Goal: Task Accomplishment & Management: Manage account settings

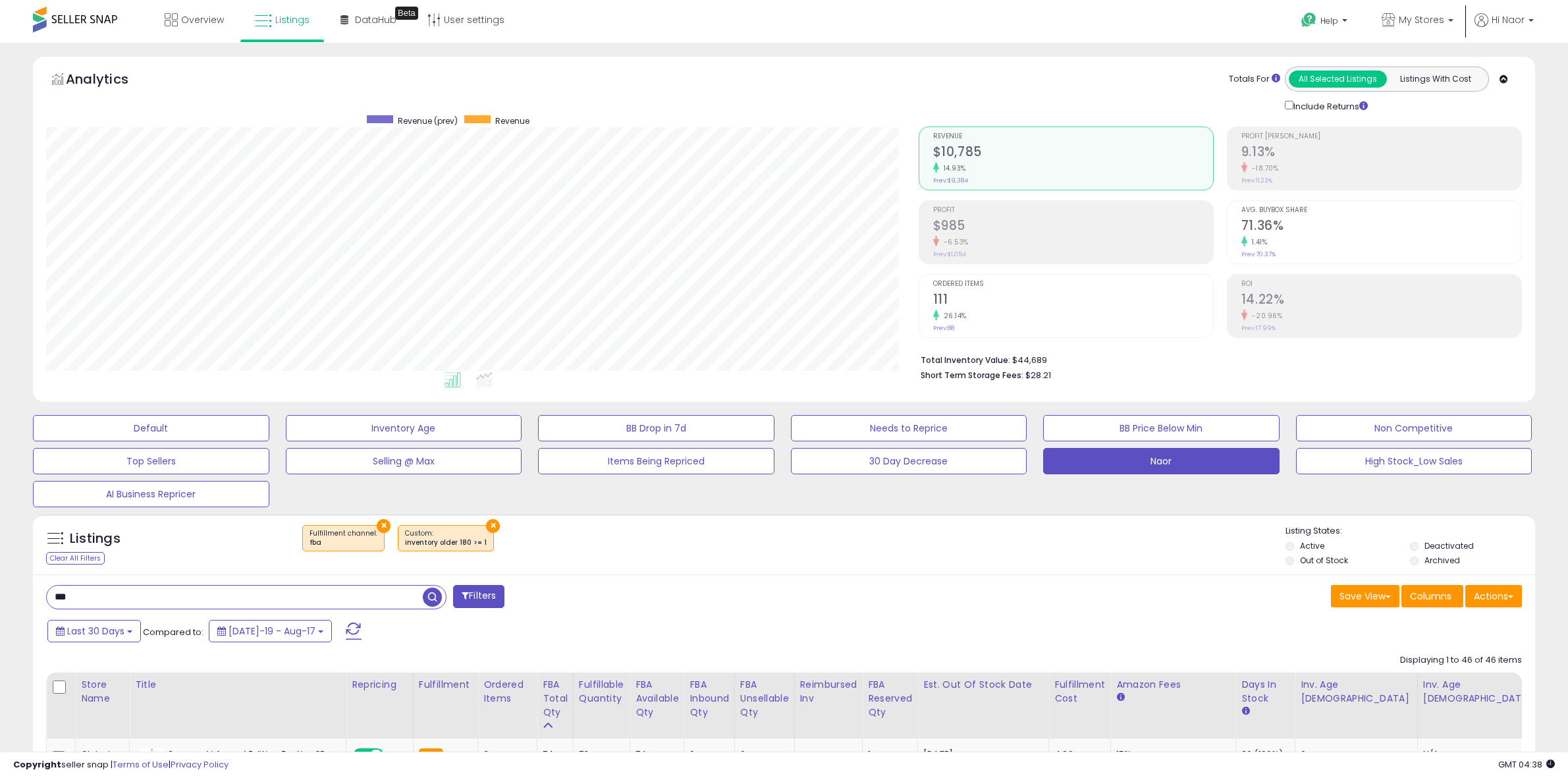
select select "**"
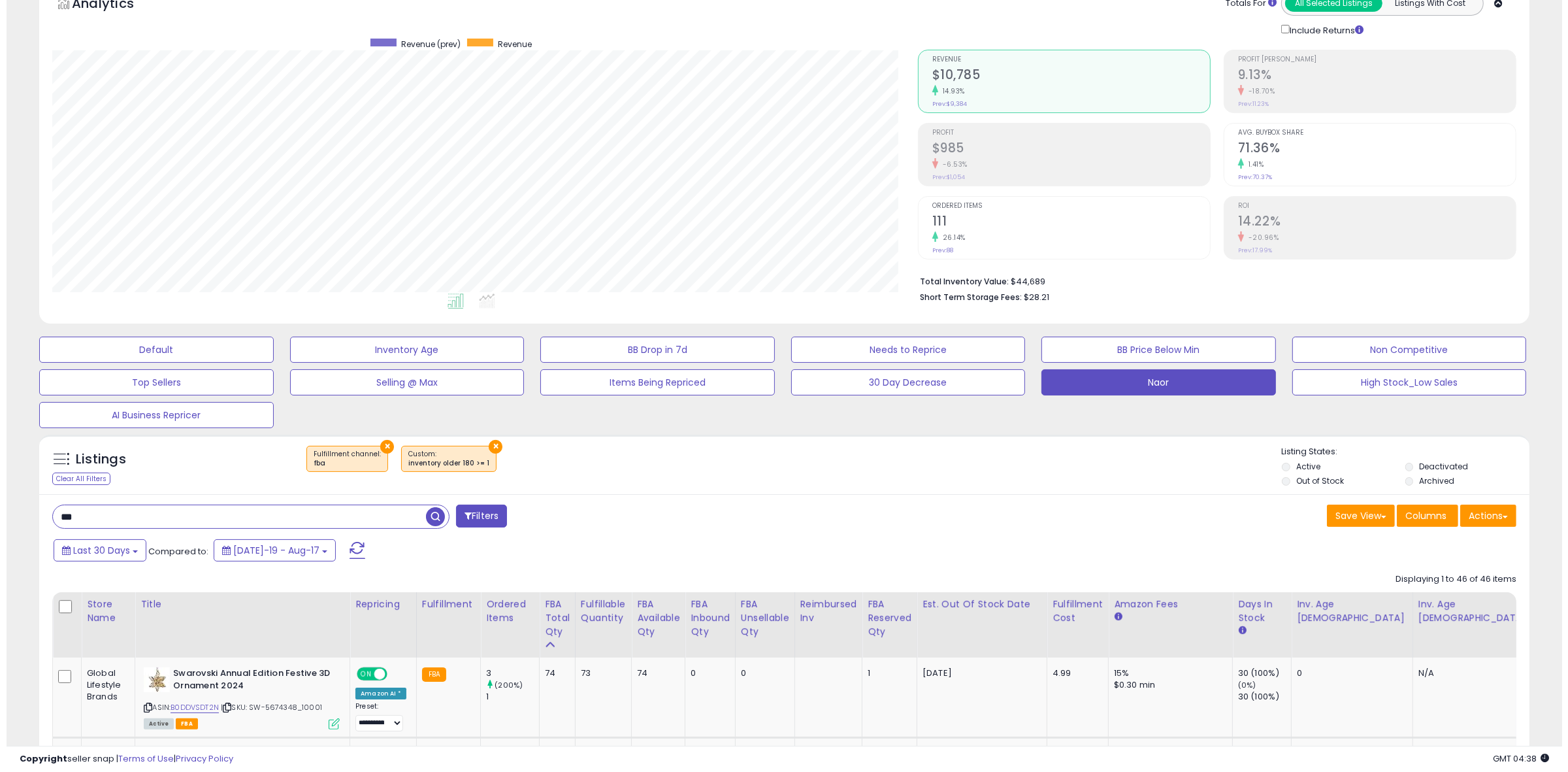
scroll to position [268, 866]
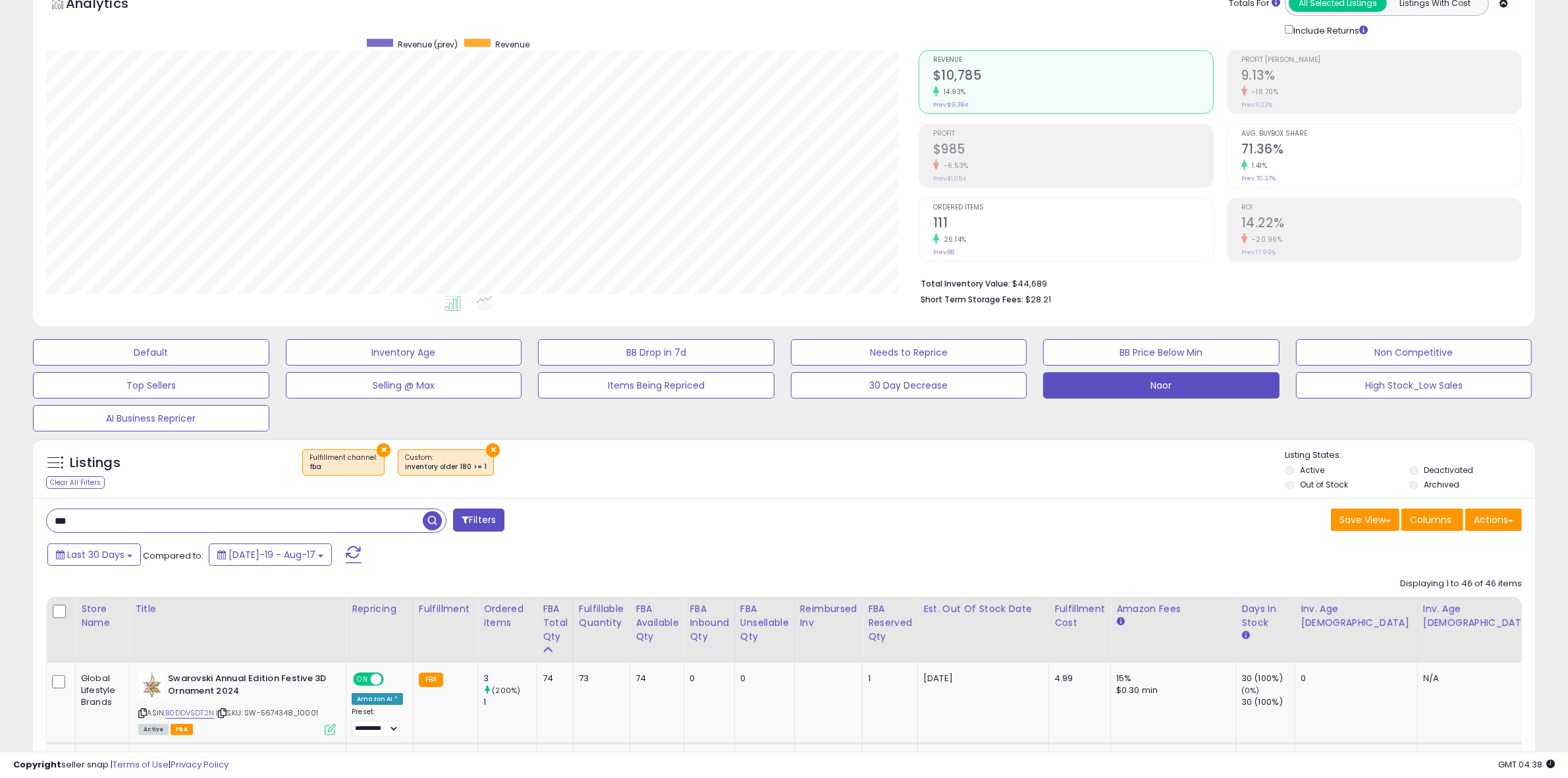
drag, startPoint x: 86, startPoint y: 528, endPoint x: -147, endPoint y: 540, distance: 233.3
click at [0, 540] on html "Unable to login Retrieving listings data.. has not yet accepted the Terms of Us…" at bounding box center [784, 313] width 1568 height 778
click at [431, 519] on span "button" at bounding box center [432, 520] width 19 height 19
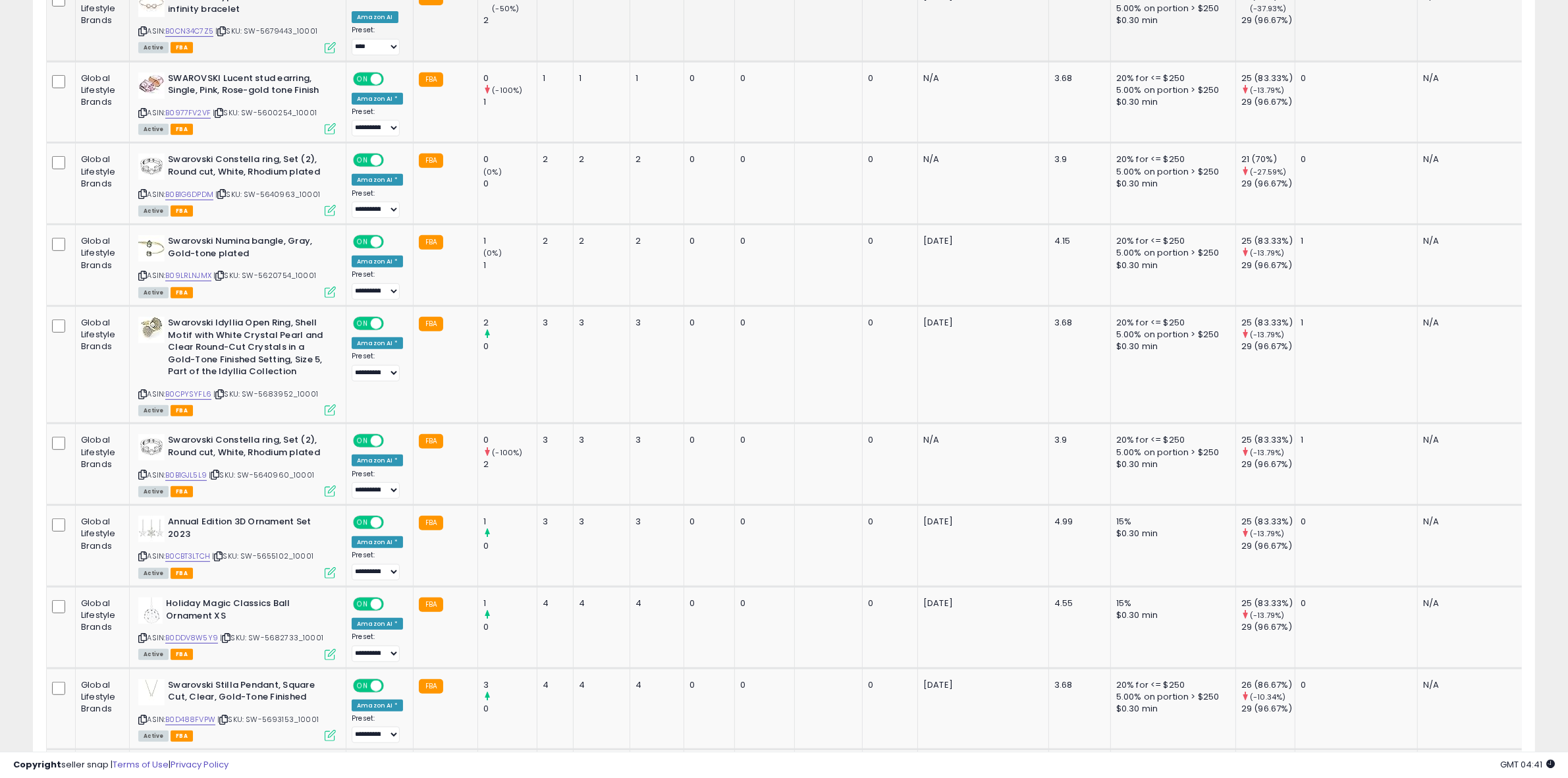
scroll to position [446, 0]
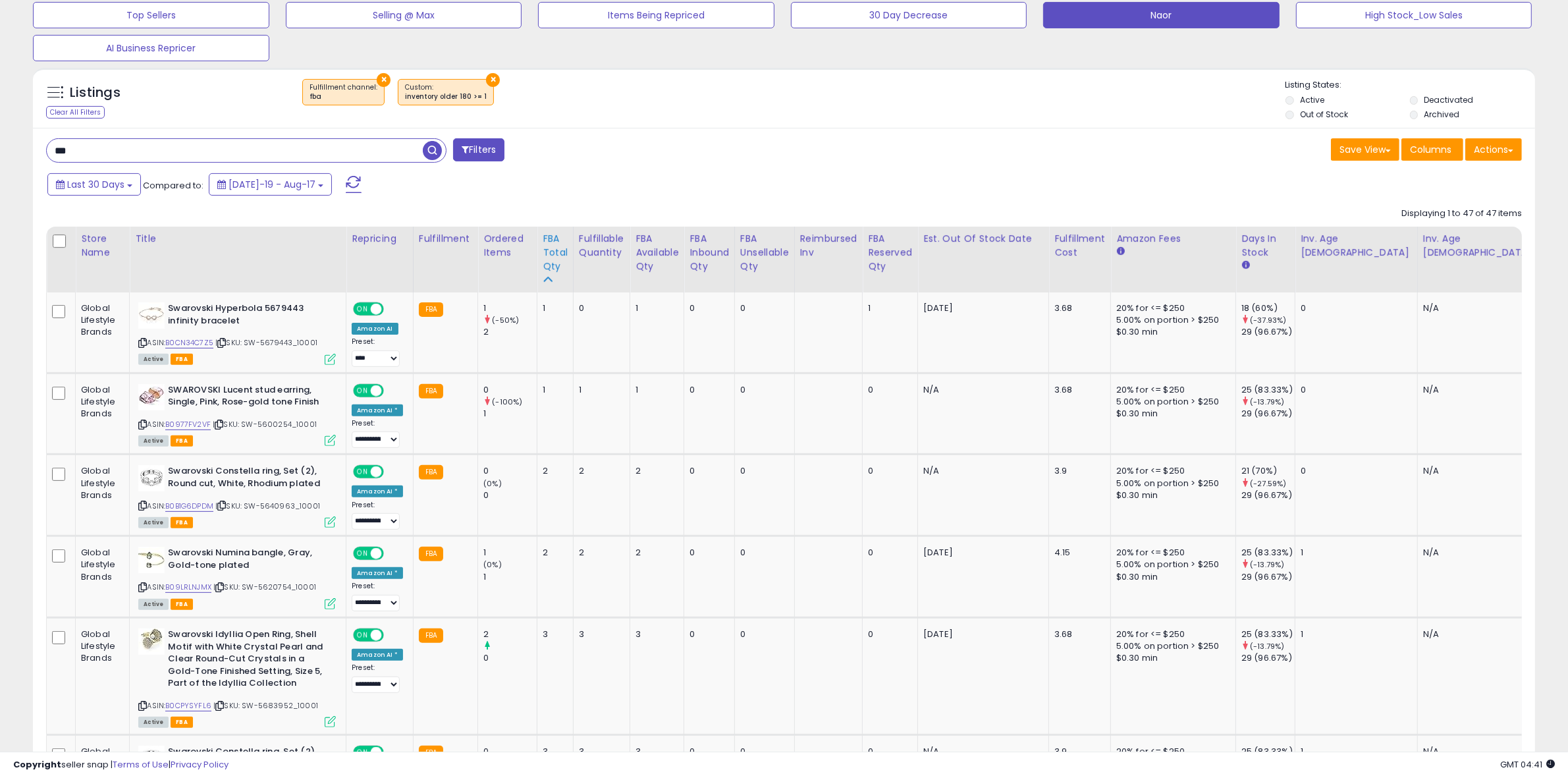
click at [555, 250] on div "FBA Total Qty" at bounding box center [555, 253] width 25 height 42
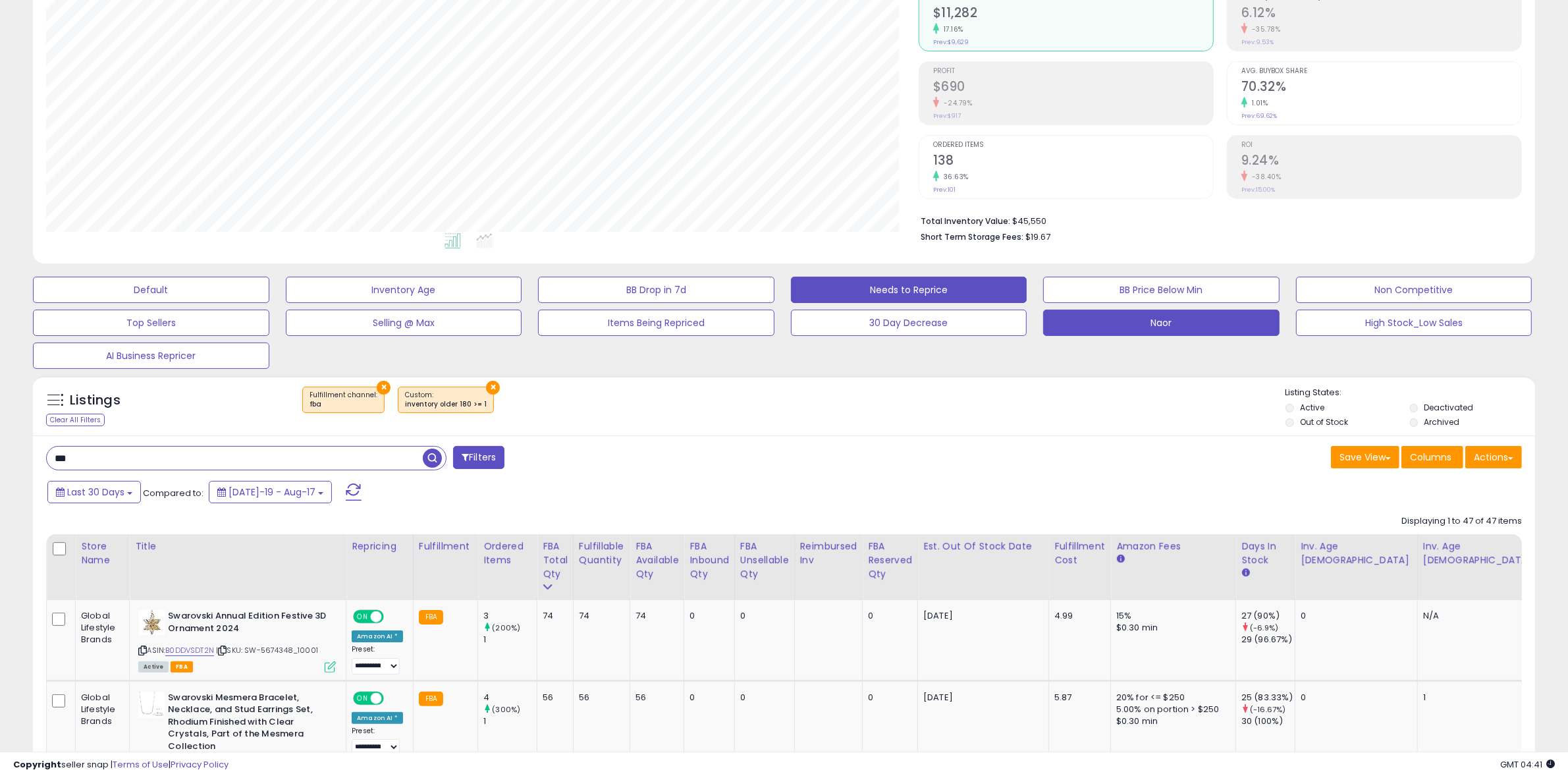
scroll to position [137, 0]
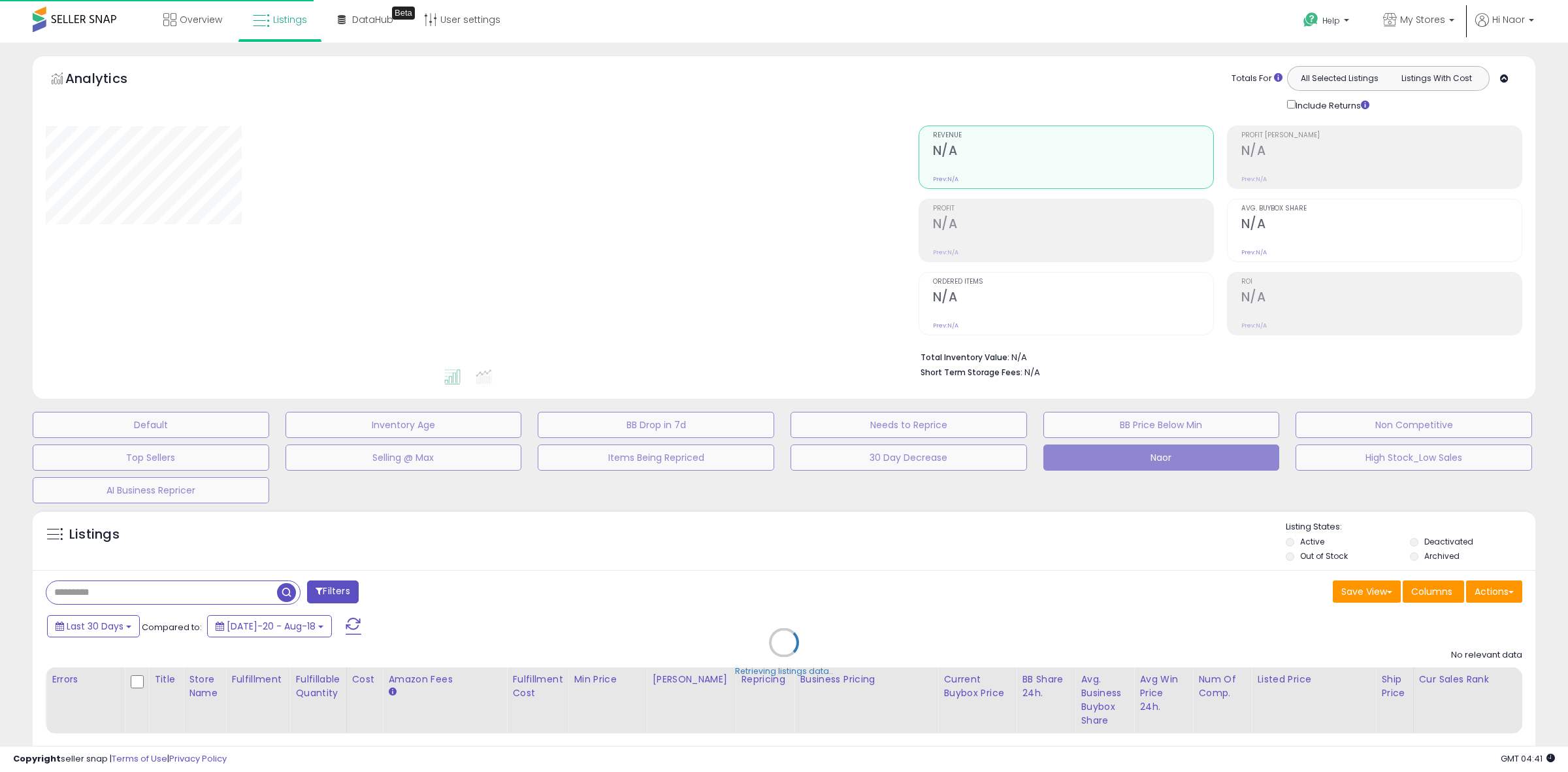
type input "***"
select select "**"
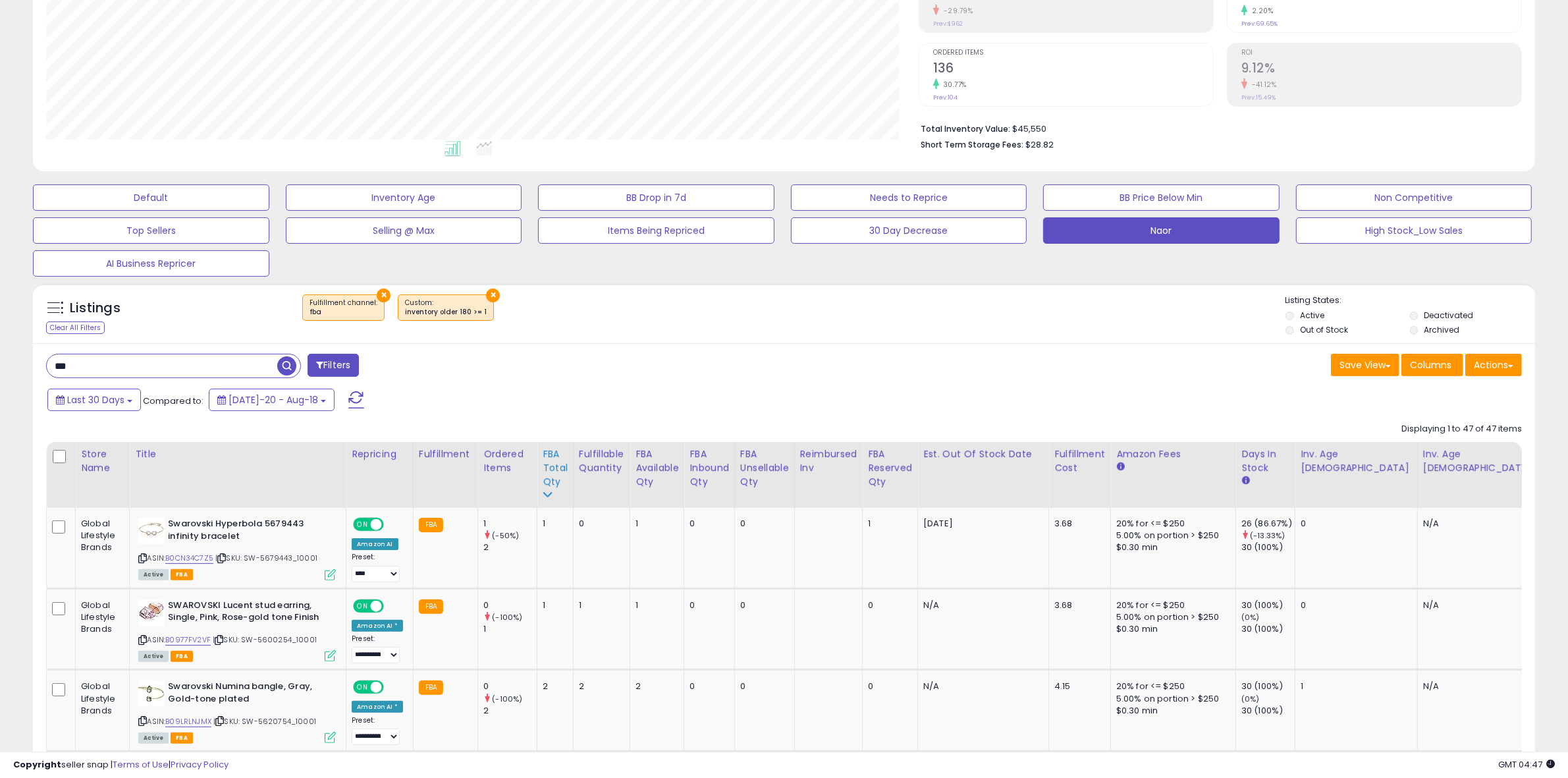
scroll to position [240, 0]
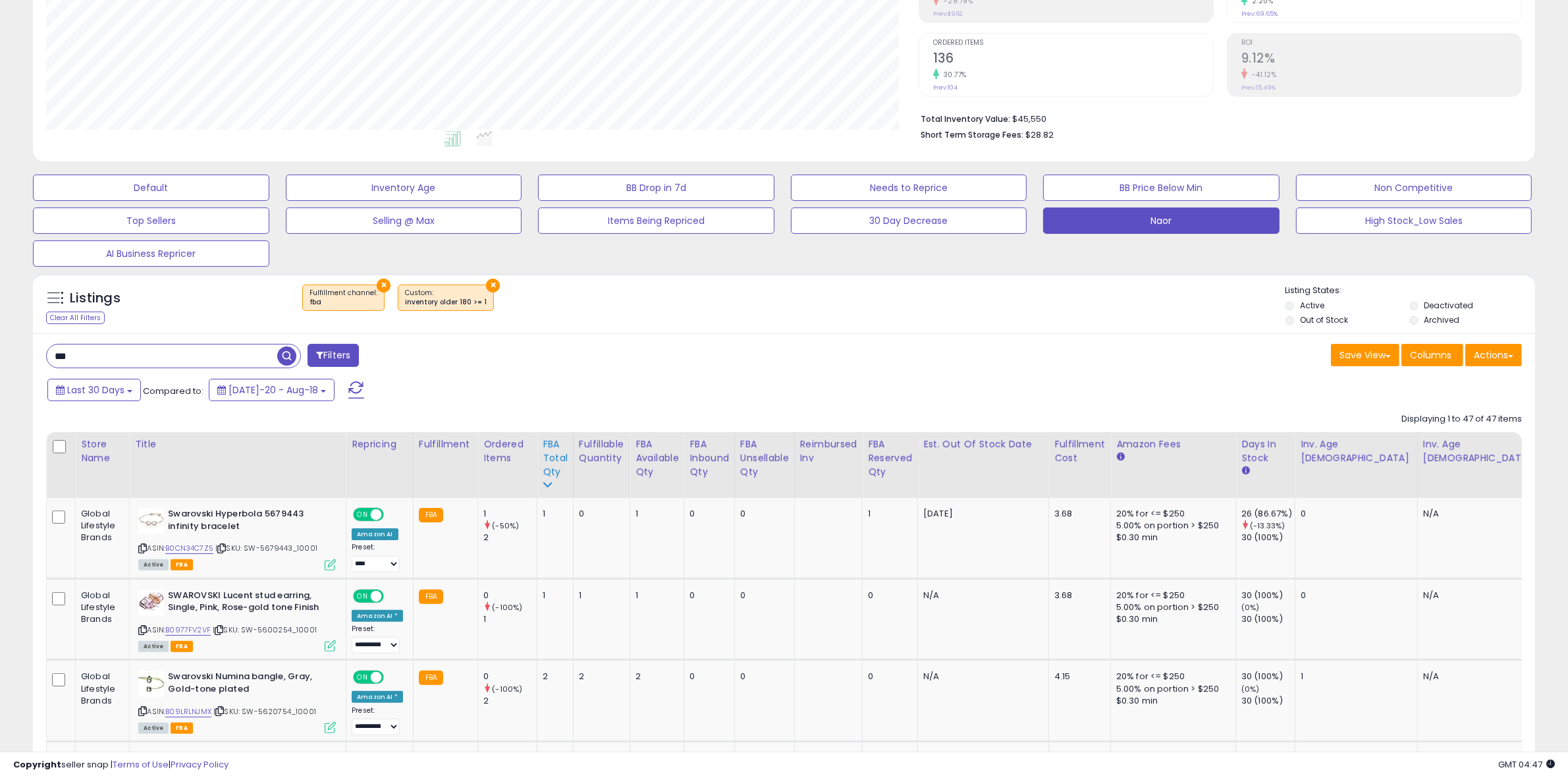
click at [562, 466] on div "FBA Total Qty" at bounding box center [555, 458] width 25 height 42
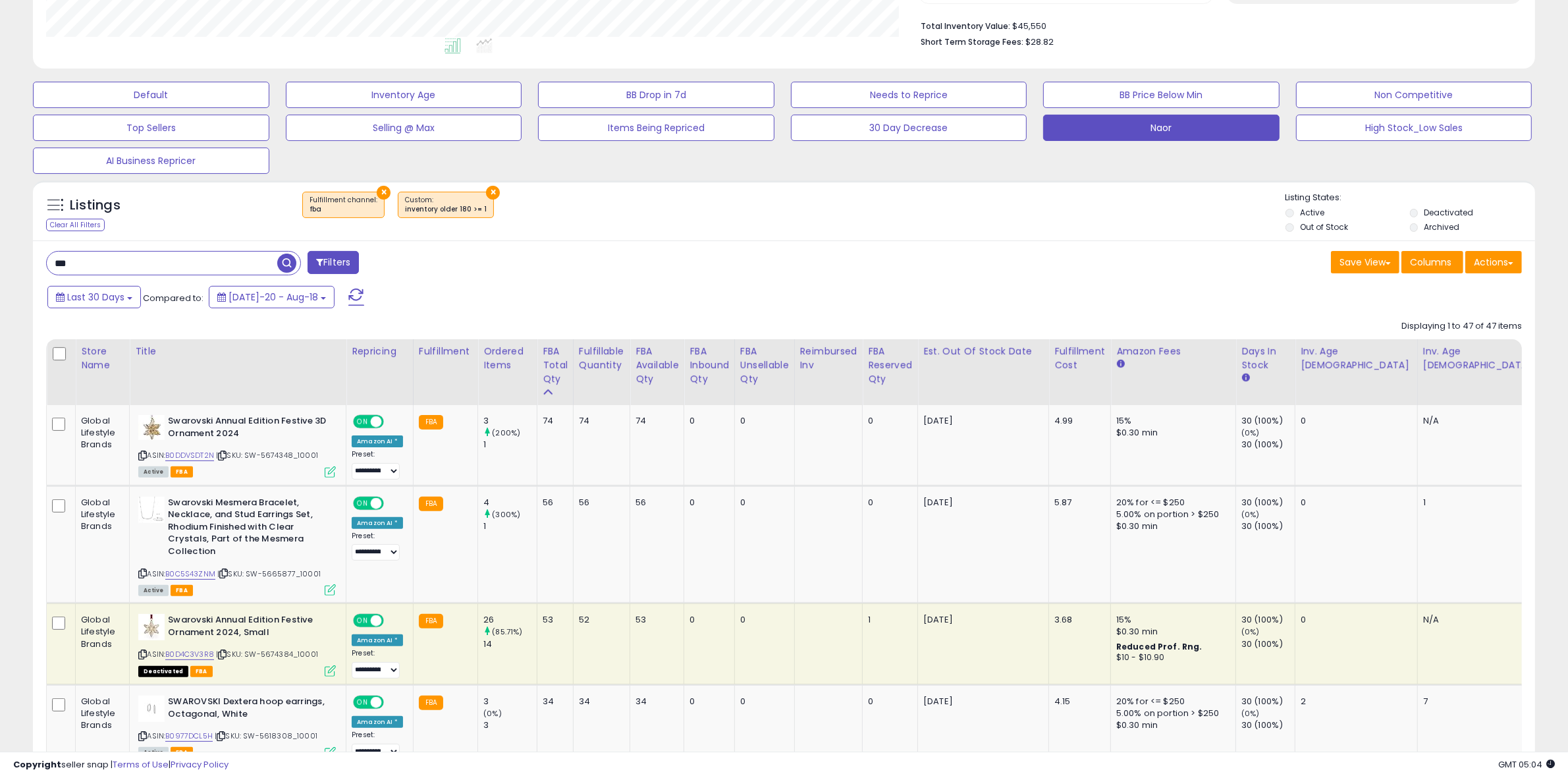
scroll to position [610, 0]
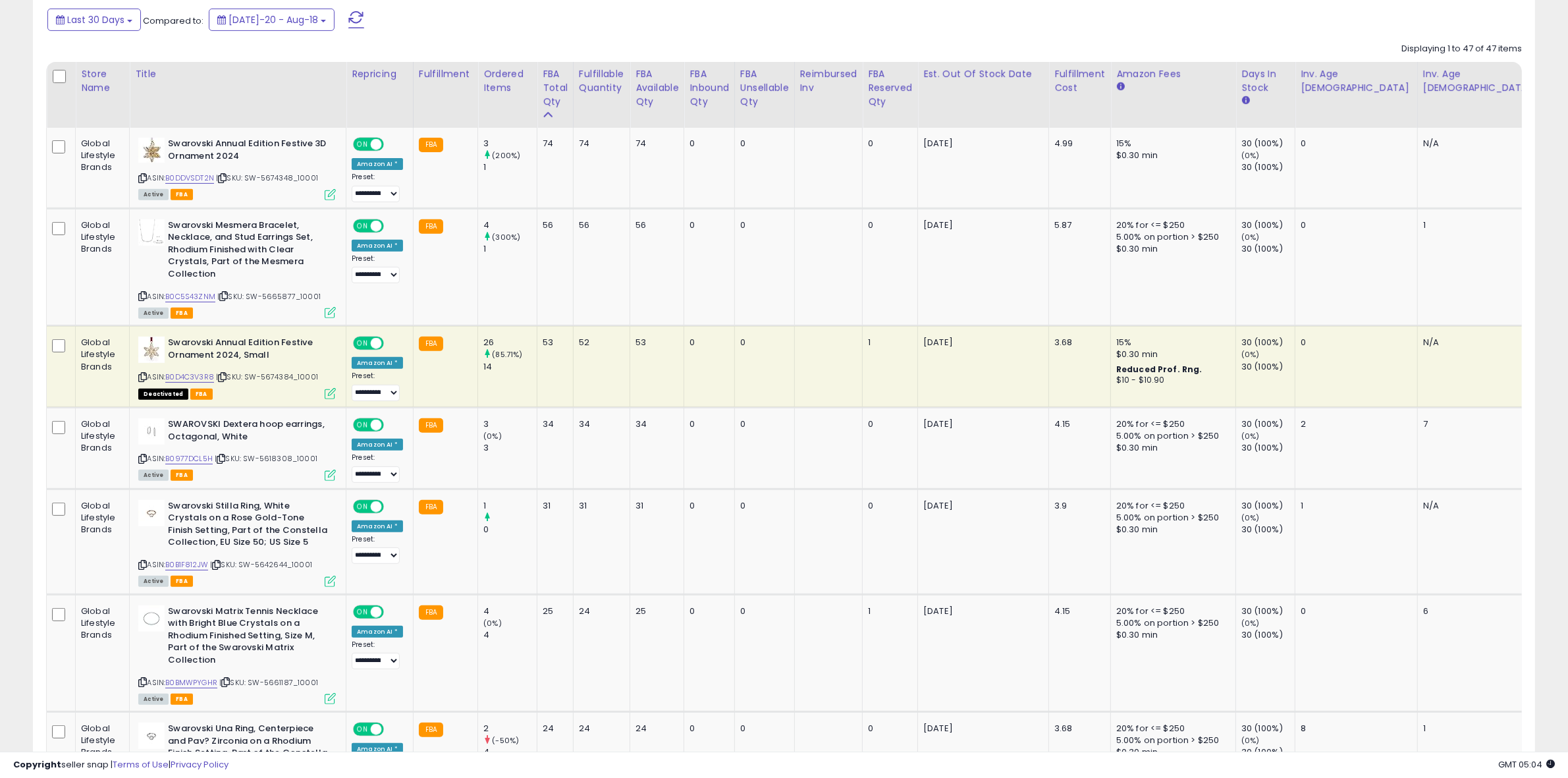
click at [139, 379] on icon at bounding box center [142, 377] width 9 height 7
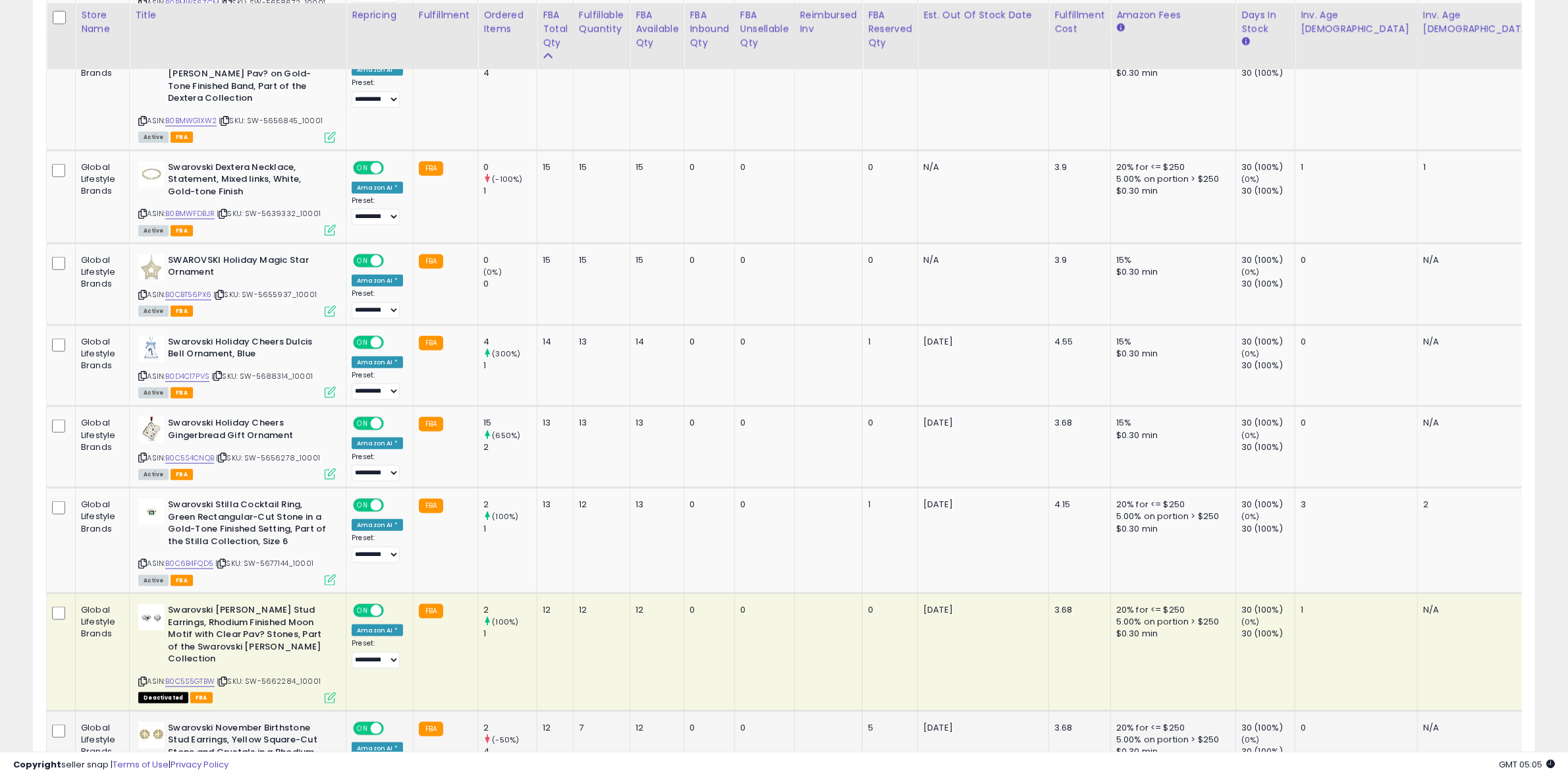
scroll to position [2010, 0]
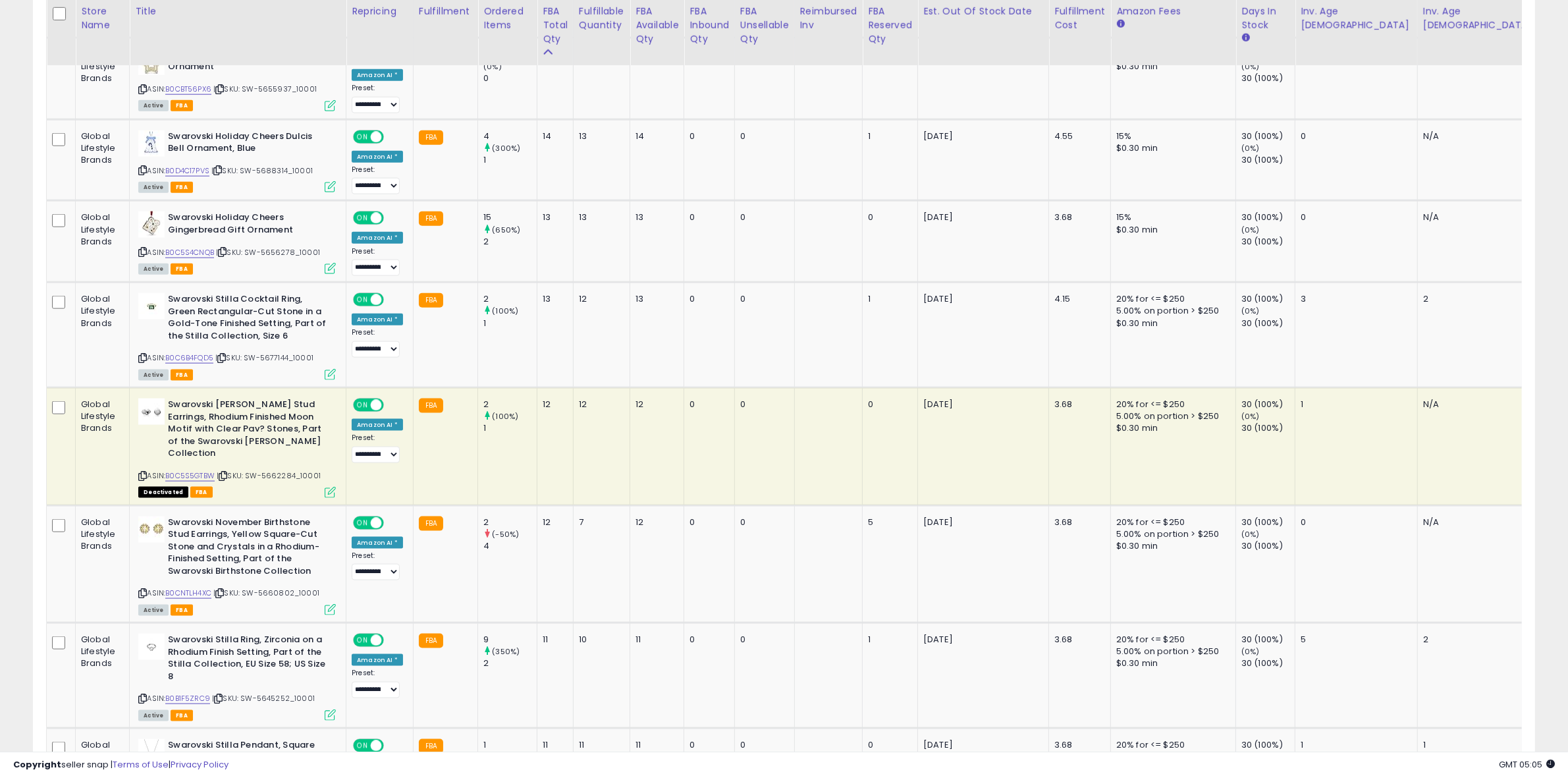
click at [145, 472] on icon at bounding box center [142, 476] width 9 height 7
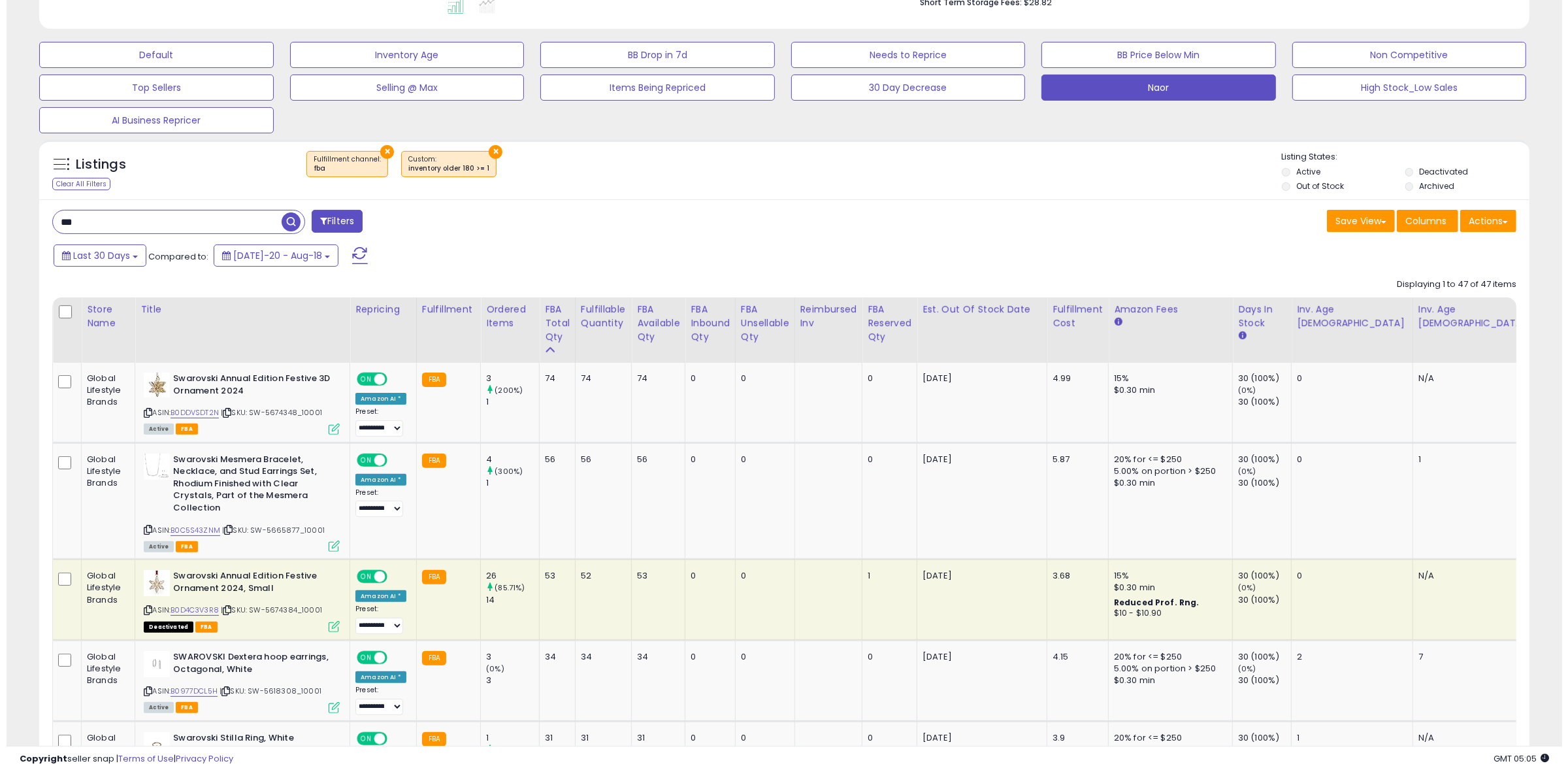
scroll to position [0, 0]
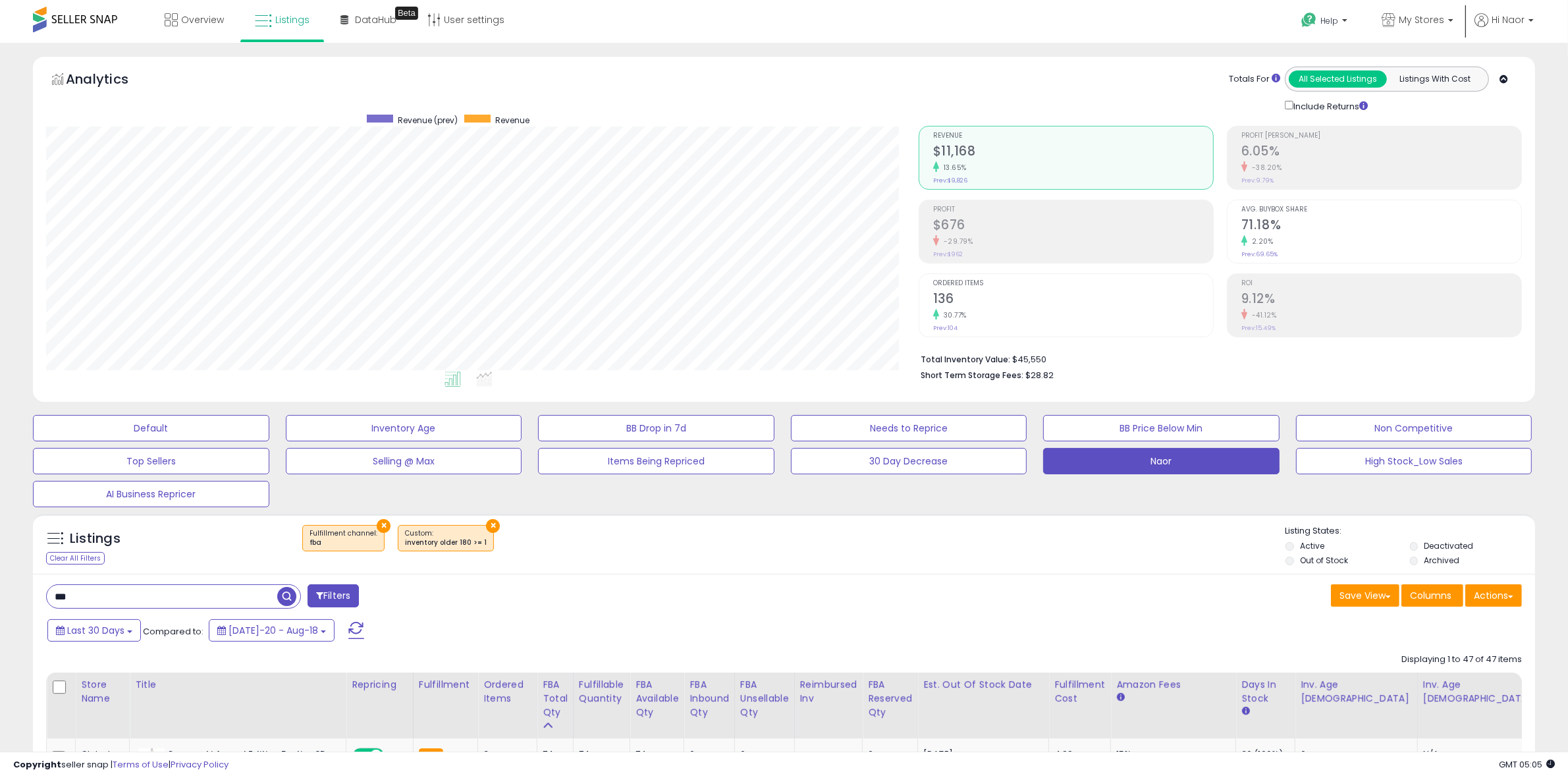
click at [859, 607] on div "Save View Save As New View Update Current View Columns Actions Import Export Vi…" at bounding box center [1159, 597] width 748 height 26
click at [951, 379] on b "Short Term Storage Fees:" at bounding box center [971, 375] width 103 height 12
click at [936, 315] on icon at bounding box center [936, 314] width 6 height 11
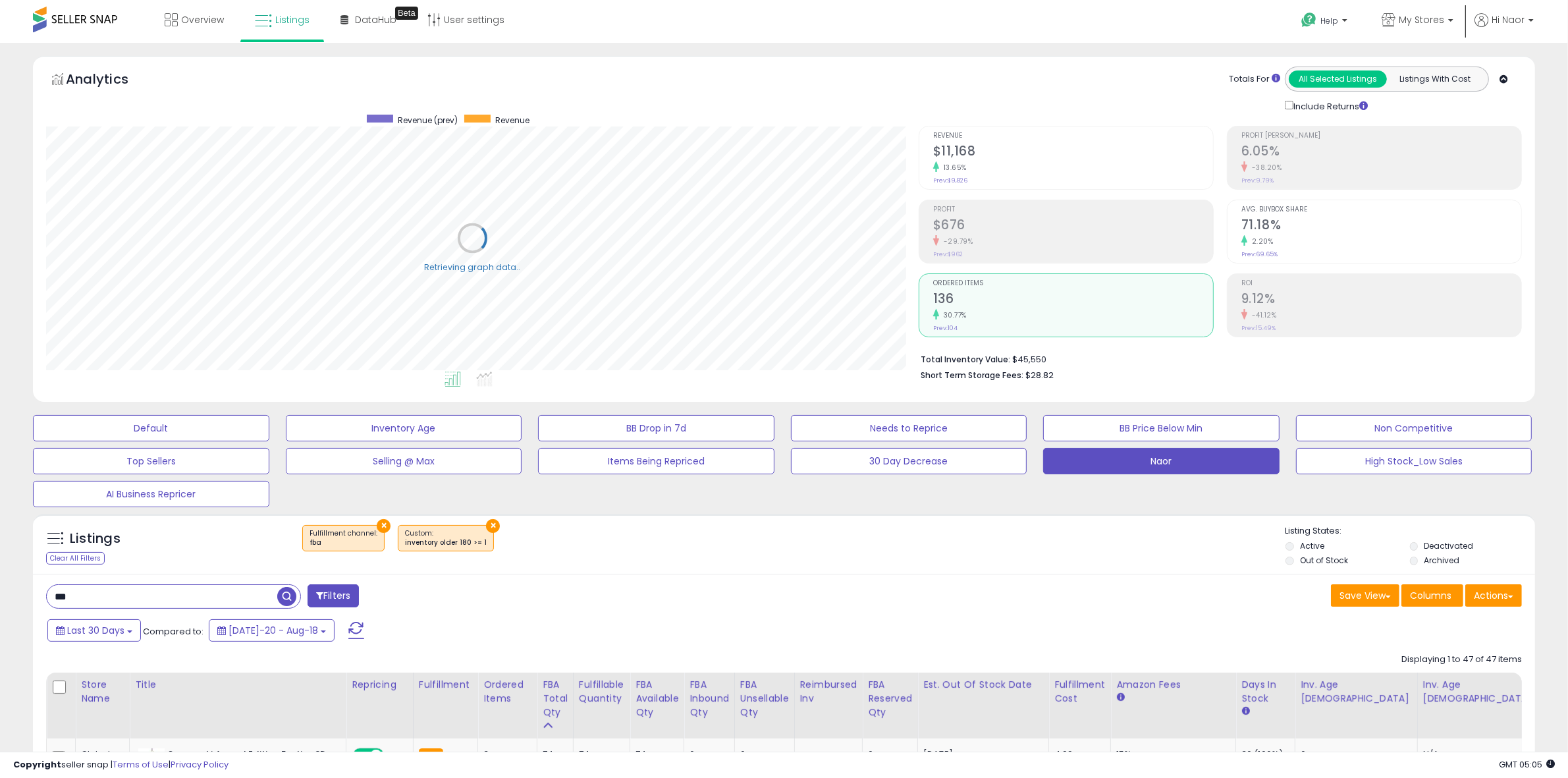
scroll to position [270, 879]
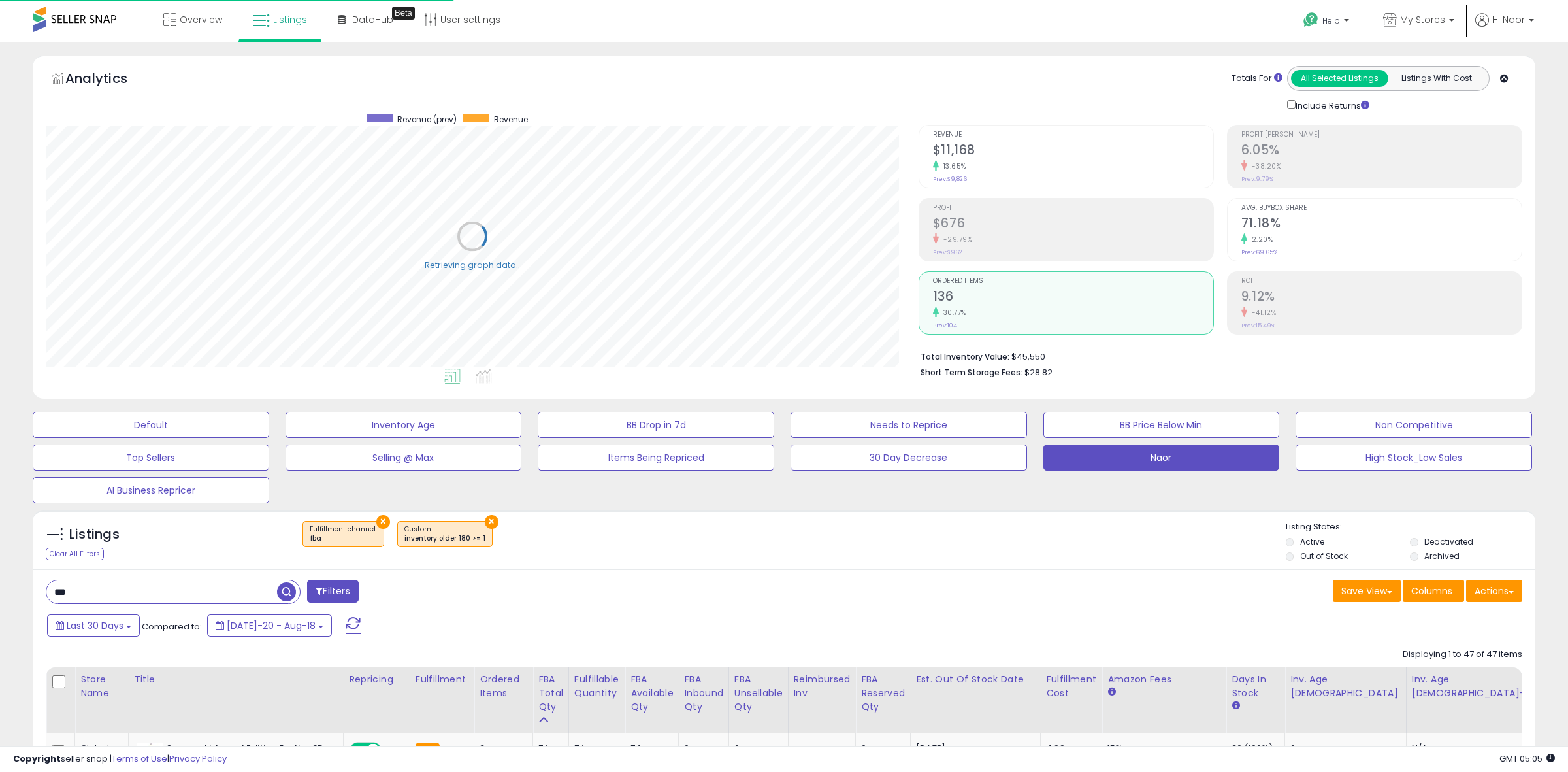
click at [1028, 332] on li "Ordered Items 136 30.77% Prev: 104" at bounding box center [1066, 303] width 295 height 64
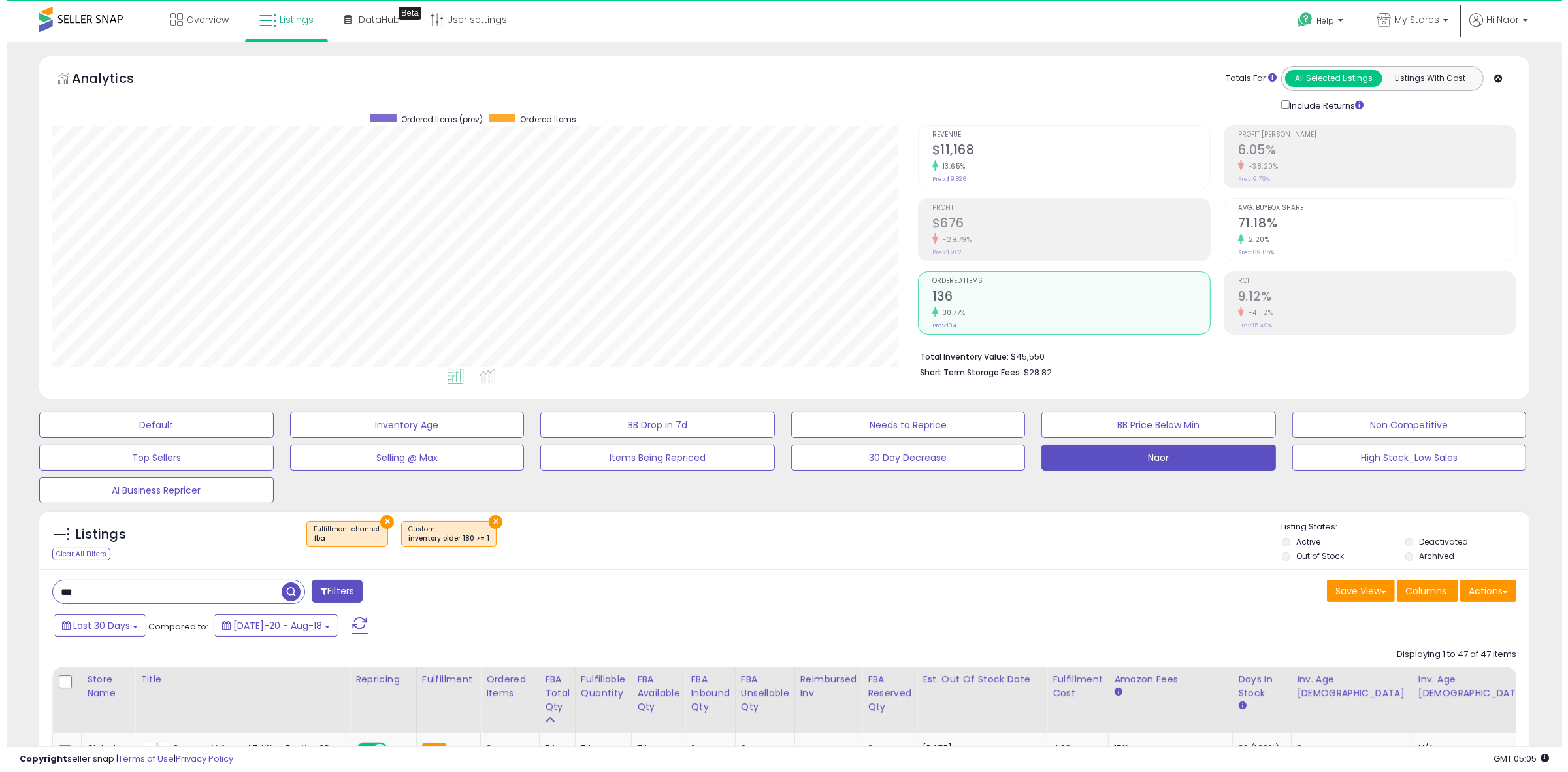
scroll to position [268, 866]
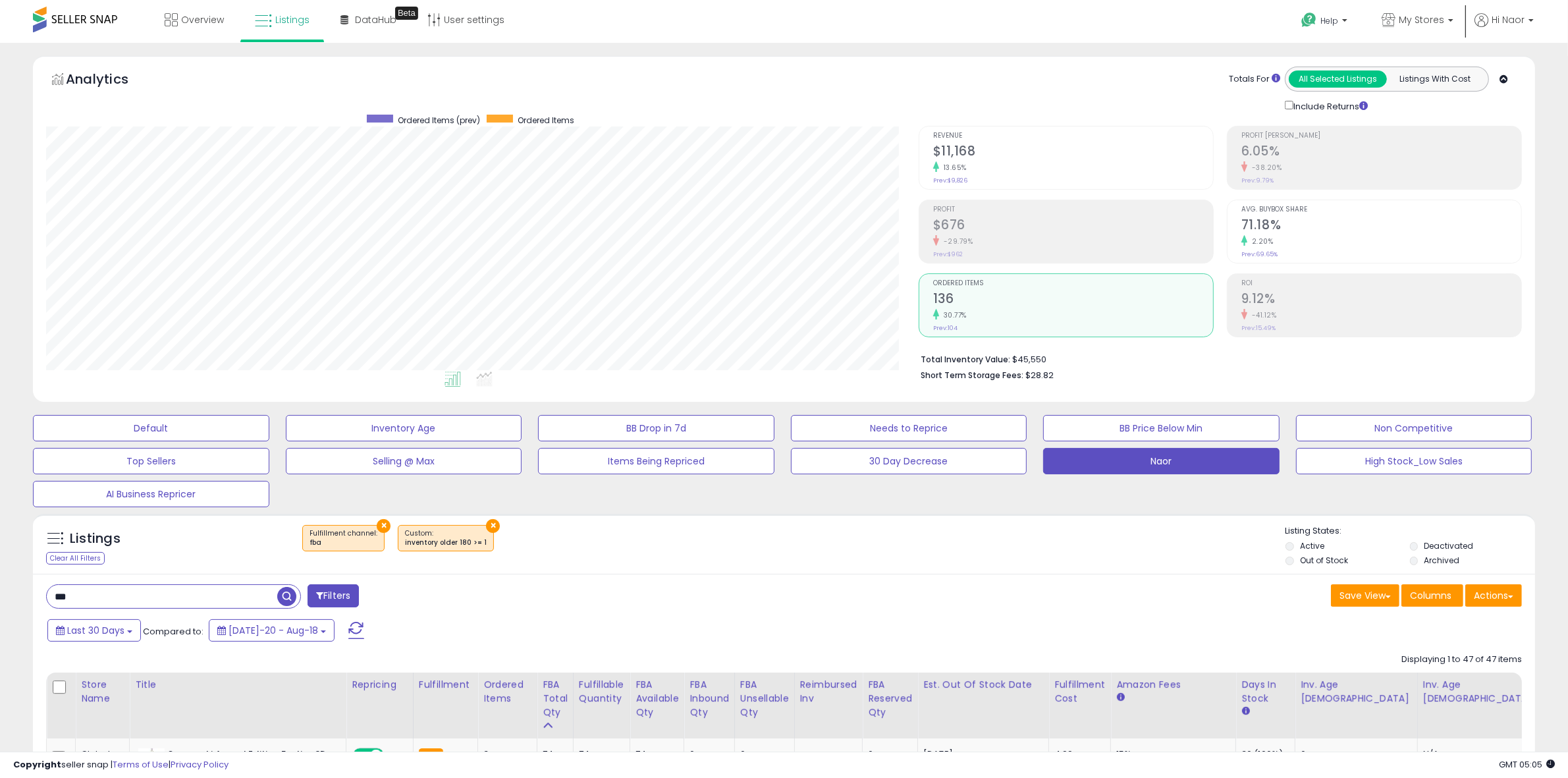
click at [959, 181] on small "Prev: $9,826" at bounding box center [951, 180] width 35 height 8
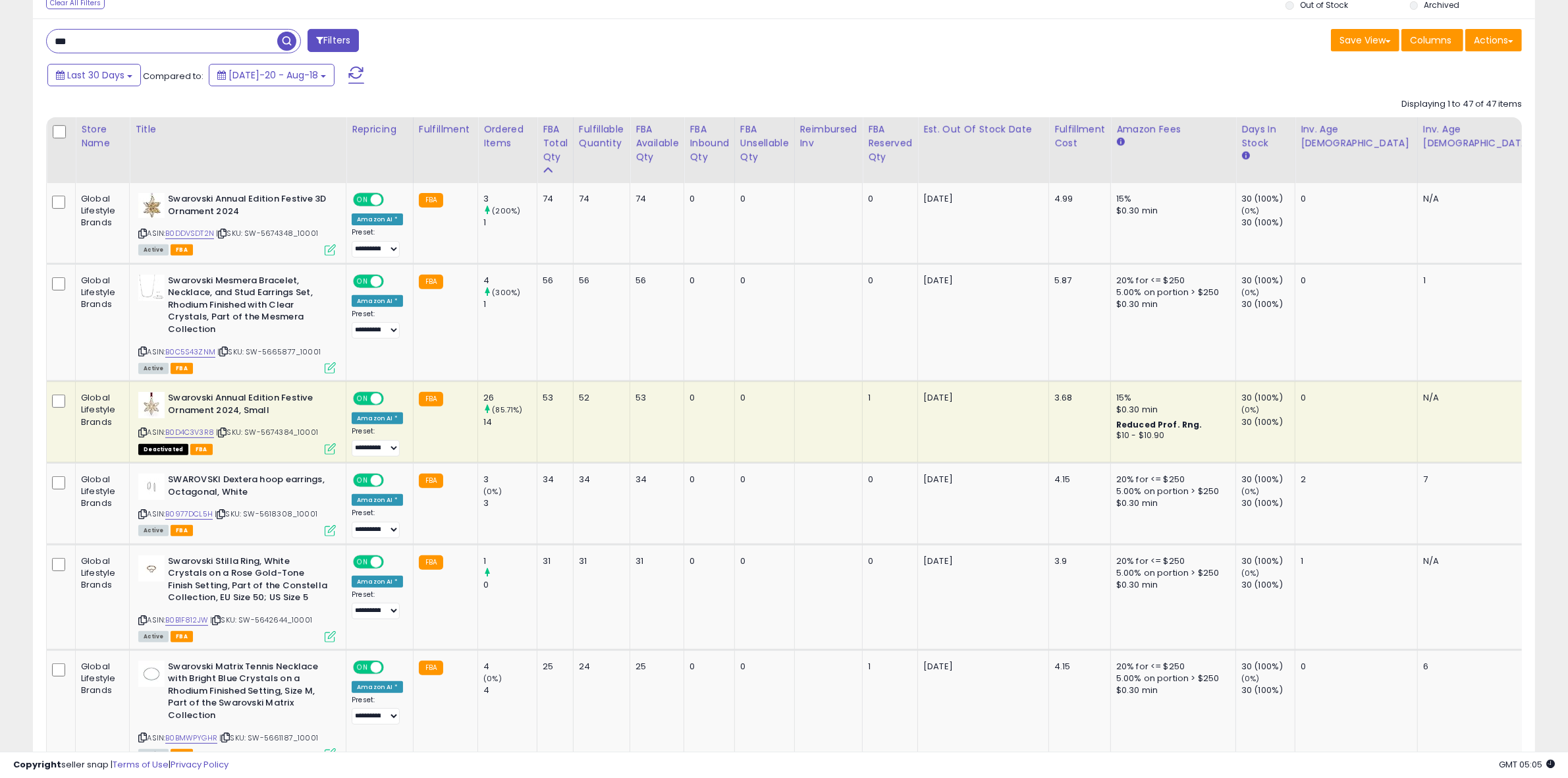
scroll to position [0, 0]
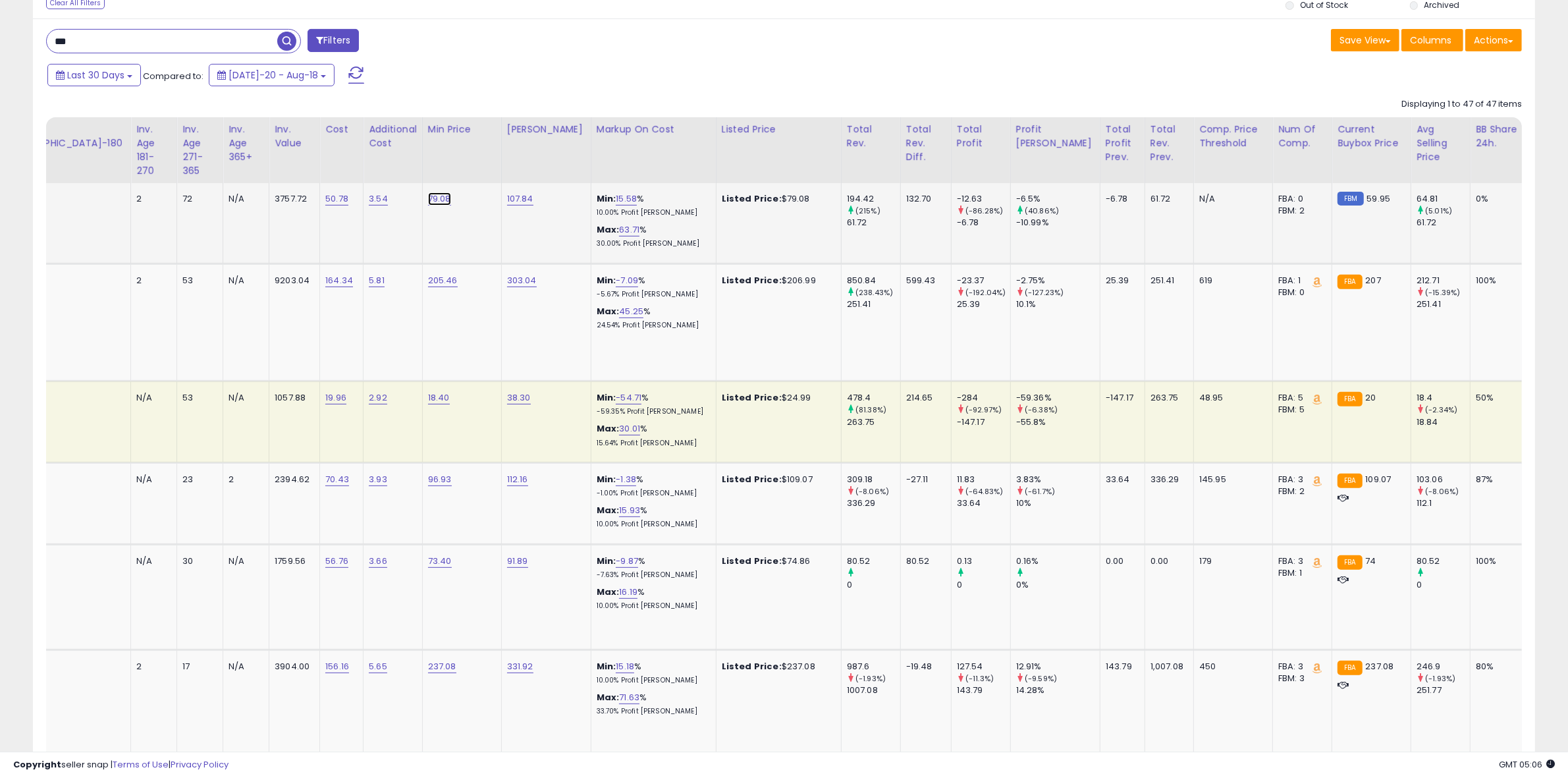
click at [428, 202] on link "79.08" at bounding box center [440, 199] width 23 height 13
type input "*****"
click button "submit" at bounding box center [300, 164] width 22 height 19
click at [507, 199] on link "107.84" at bounding box center [520, 199] width 27 height 13
type input "*****"
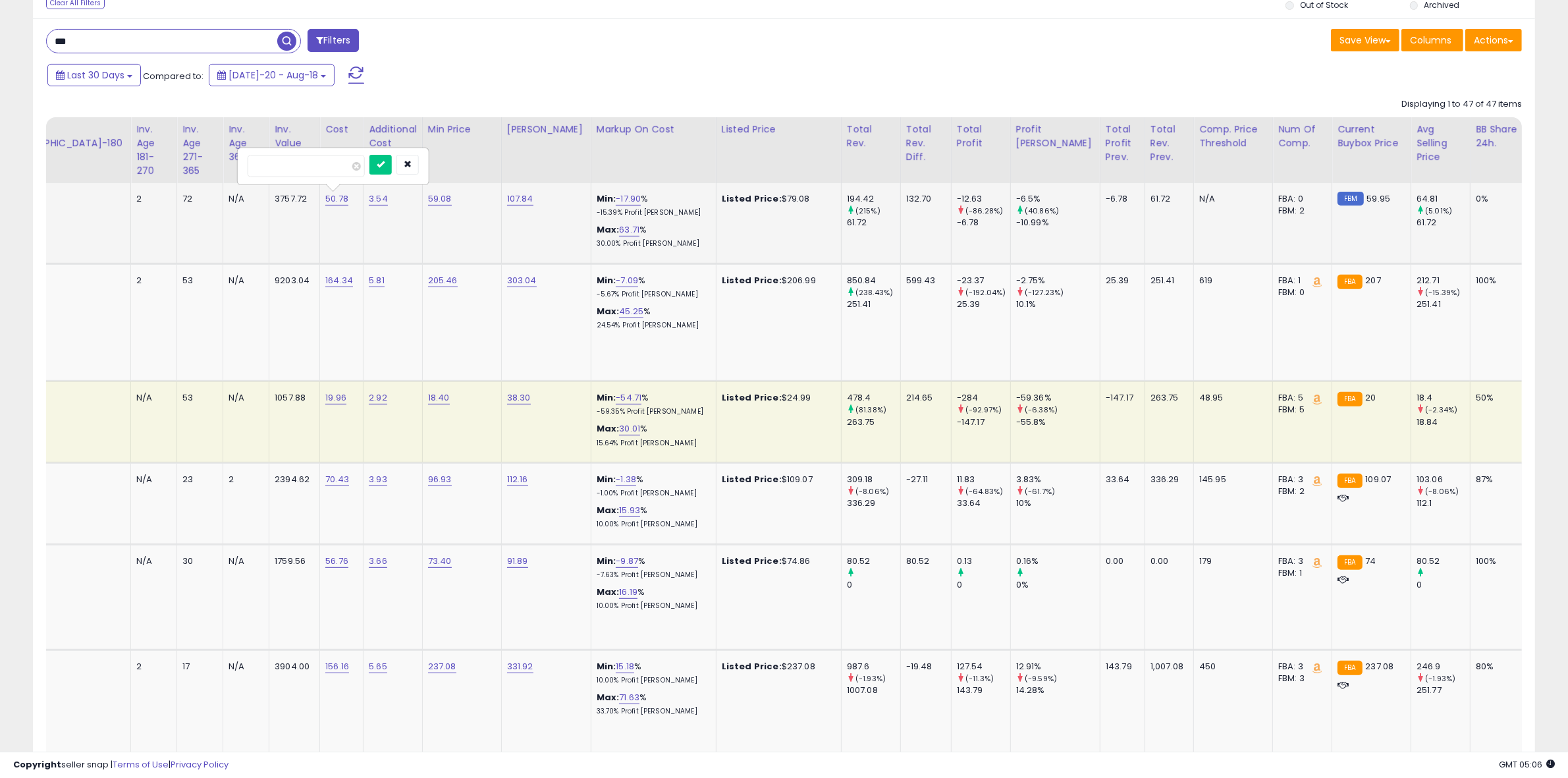
click button "submit" at bounding box center [380, 164] width 22 height 19
click at [619, 752] on div "Copyright seller snap | Terms of Use | Privacy Policy GMT 05:14 Authorization r…" at bounding box center [784, 764] width 1568 height 27
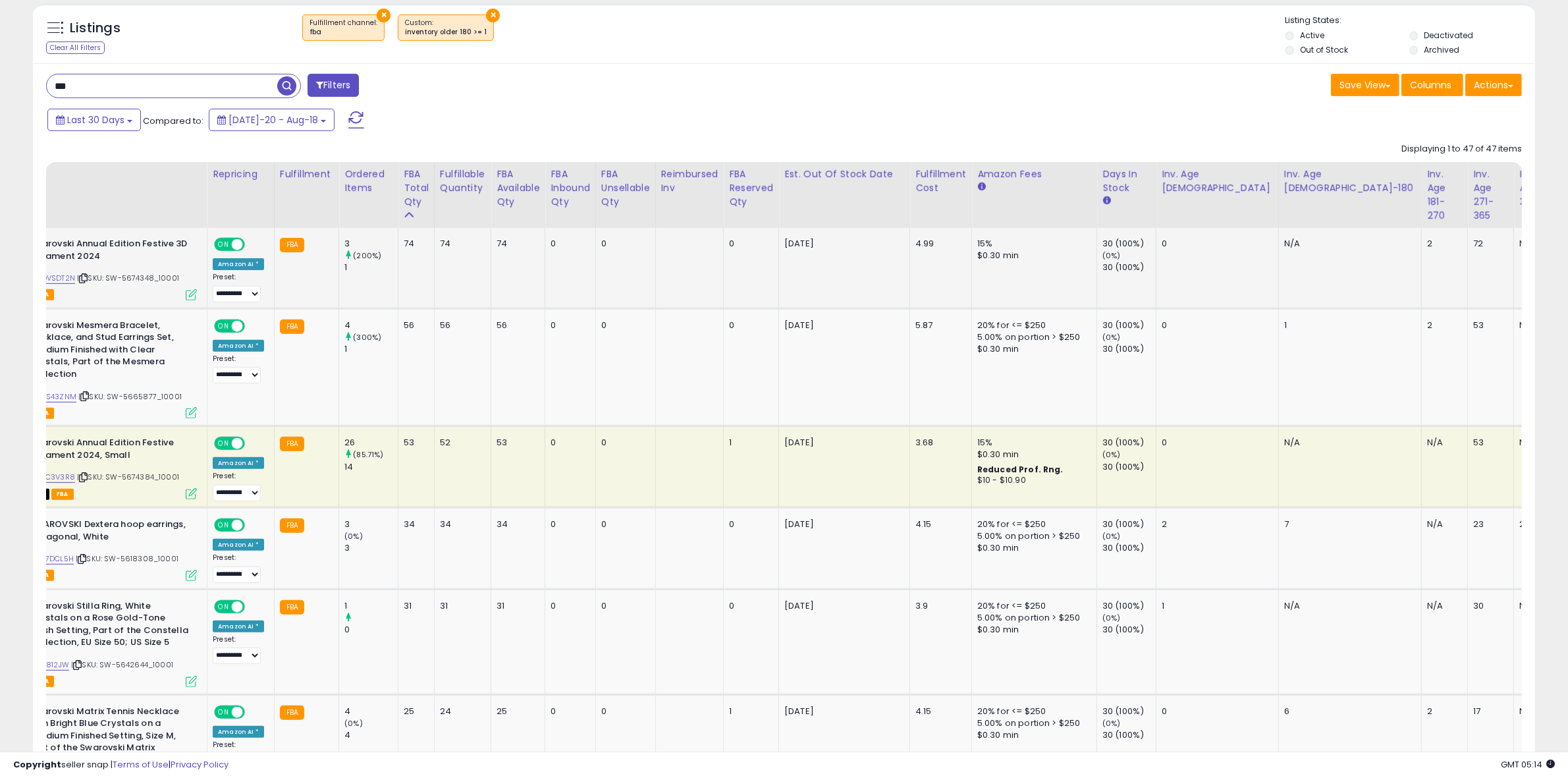
scroll to position [330, 0]
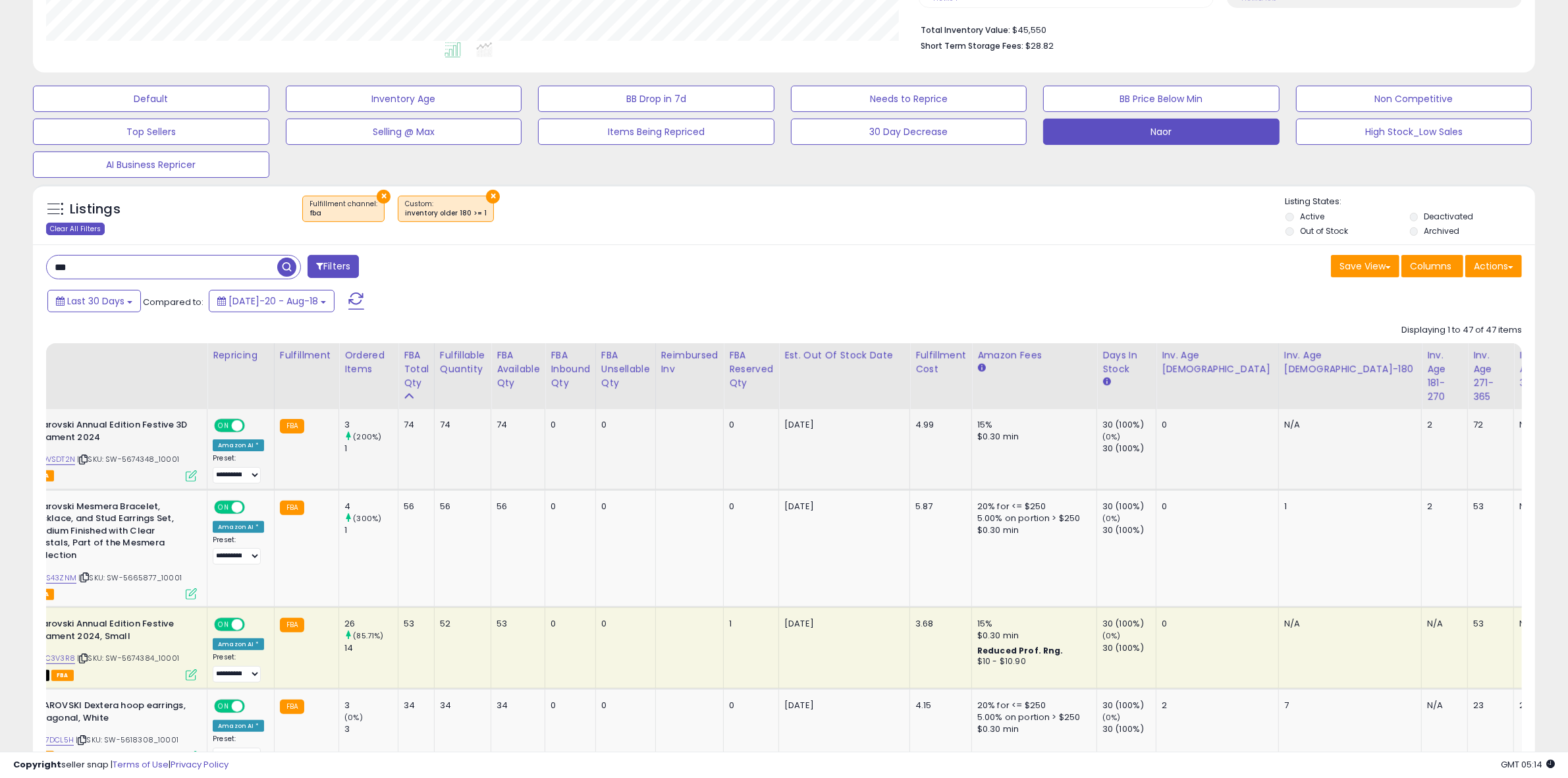
click at [79, 229] on div "Clear All Filters" at bounding box center [75, 228] width 58 height 12
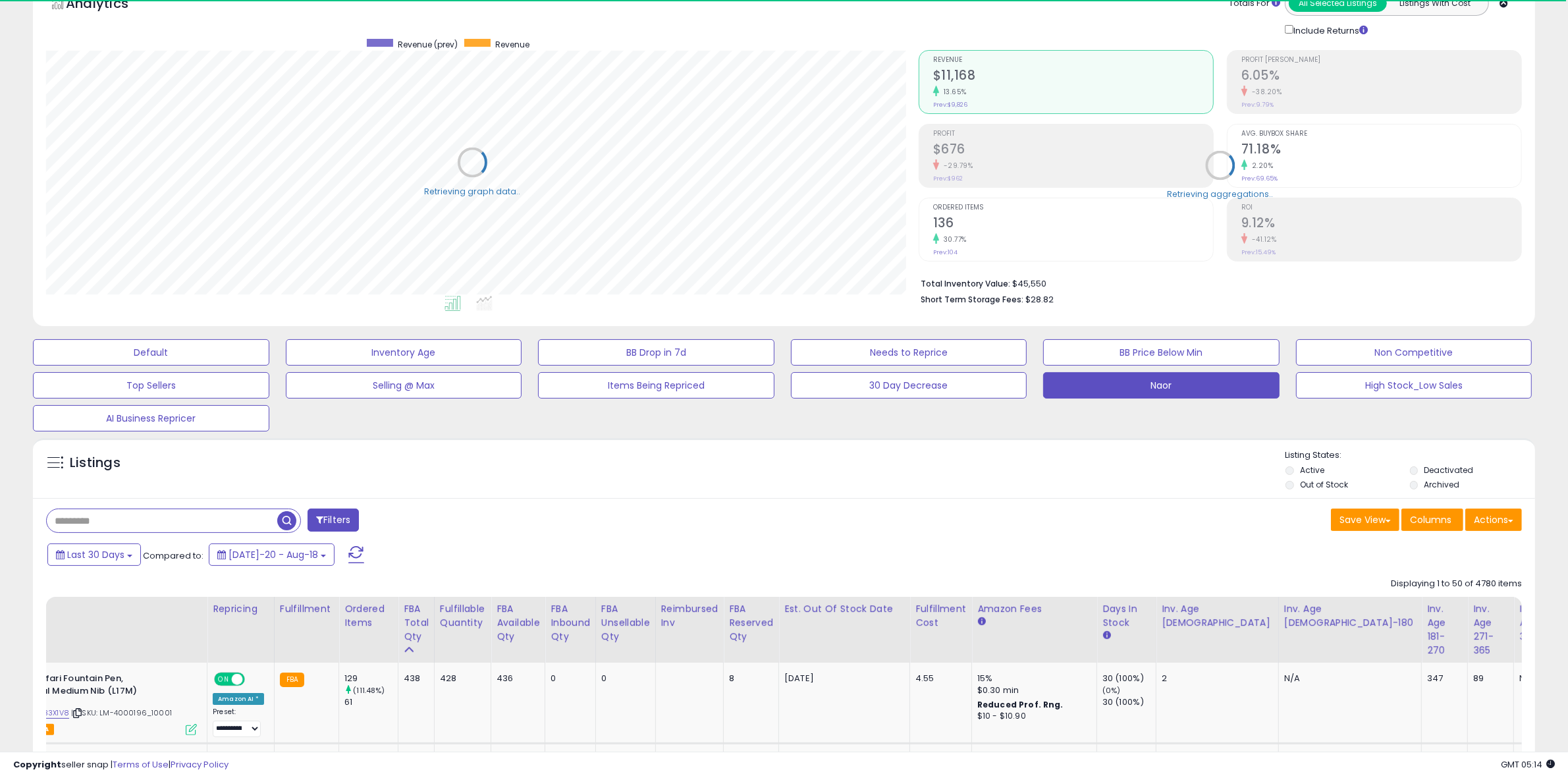
scroll to position [658414, 657713]
click at [198, 517] on input "text" at bounding box center [162, 520] width 230 height 23
paste input "**********"
type input "**********"
click at [430, 521] on span "button" at bounding box center [432, 520] width 19 height 19
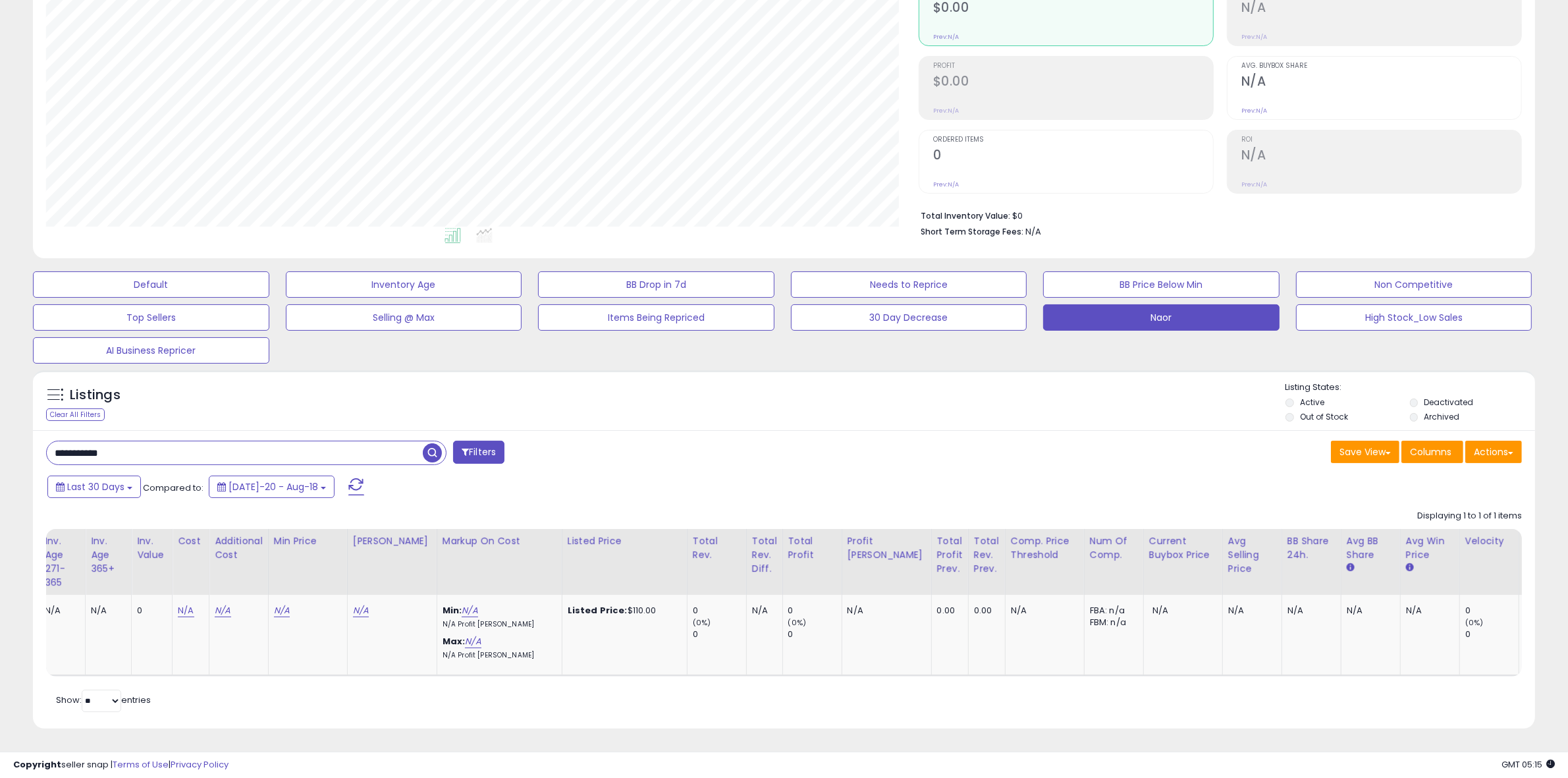
scroll to position [0, 1006]
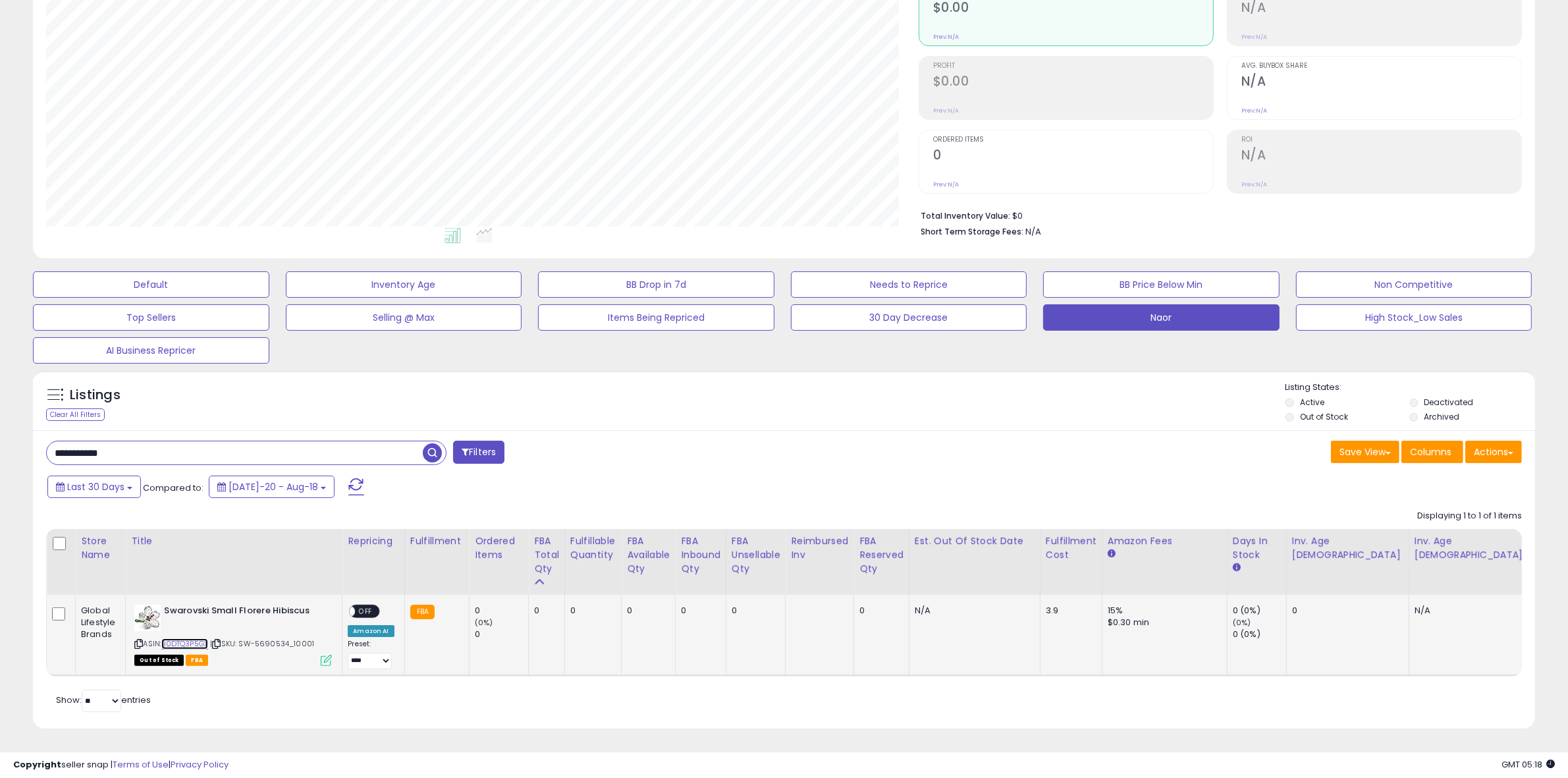
click at [190, 638] on link "B0DTQ3P5GX" at bounding box center [184, 644] width 47 height 12
click at [86, 408] on div "Clear All Filters" at bounding box center [75, 414] width 58 height 12
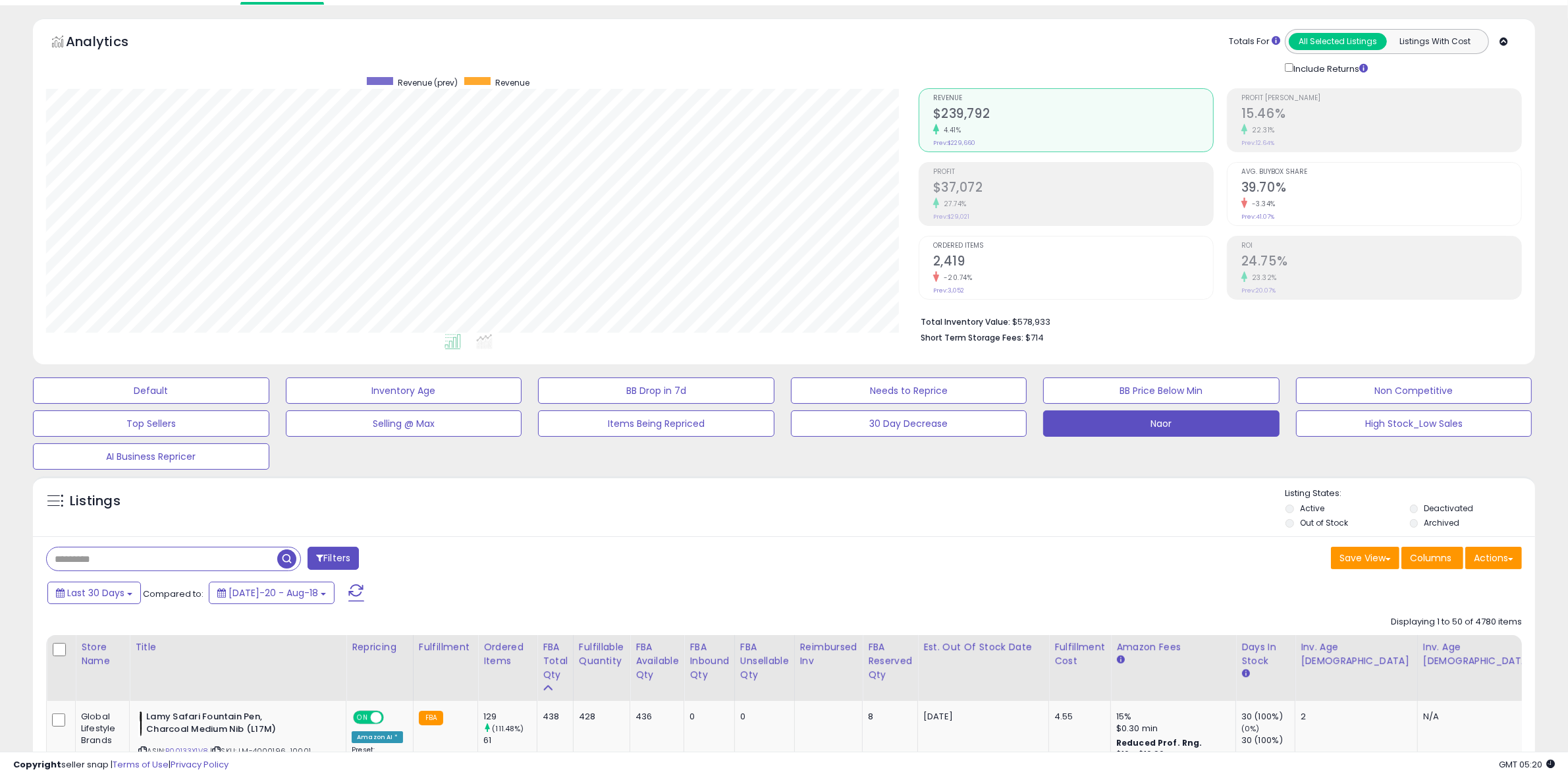
scroll to position [35, 0]
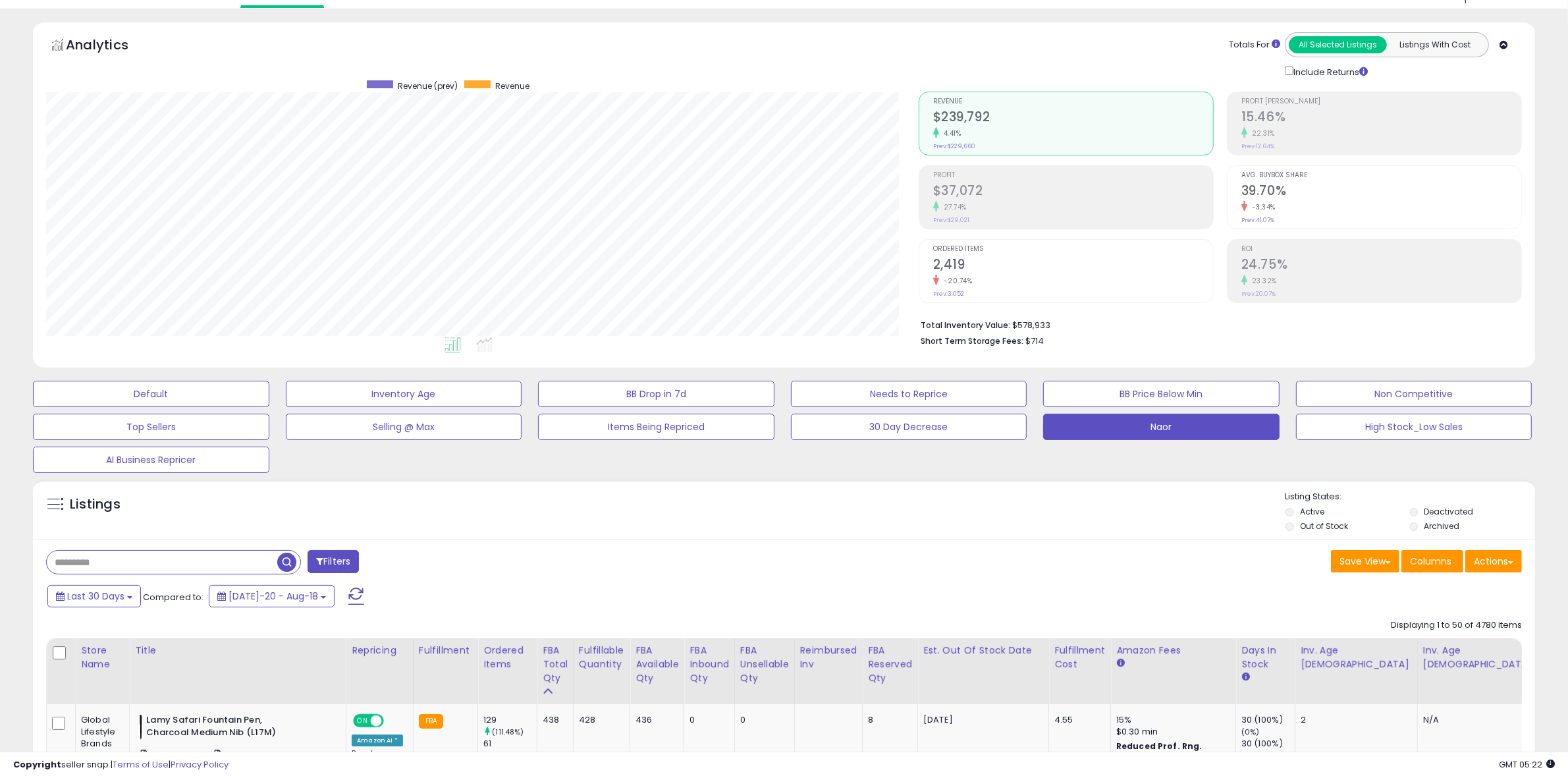
drag, startPoint x: 636, startPoint y: 579, endPoint x: 635, endPoint y: 568, distance: 11.0
click at [925, 524] on div "Listings" at bounding box center [784, 513] width 1503 height 45
